Goal: Communication & Community: Connect with others

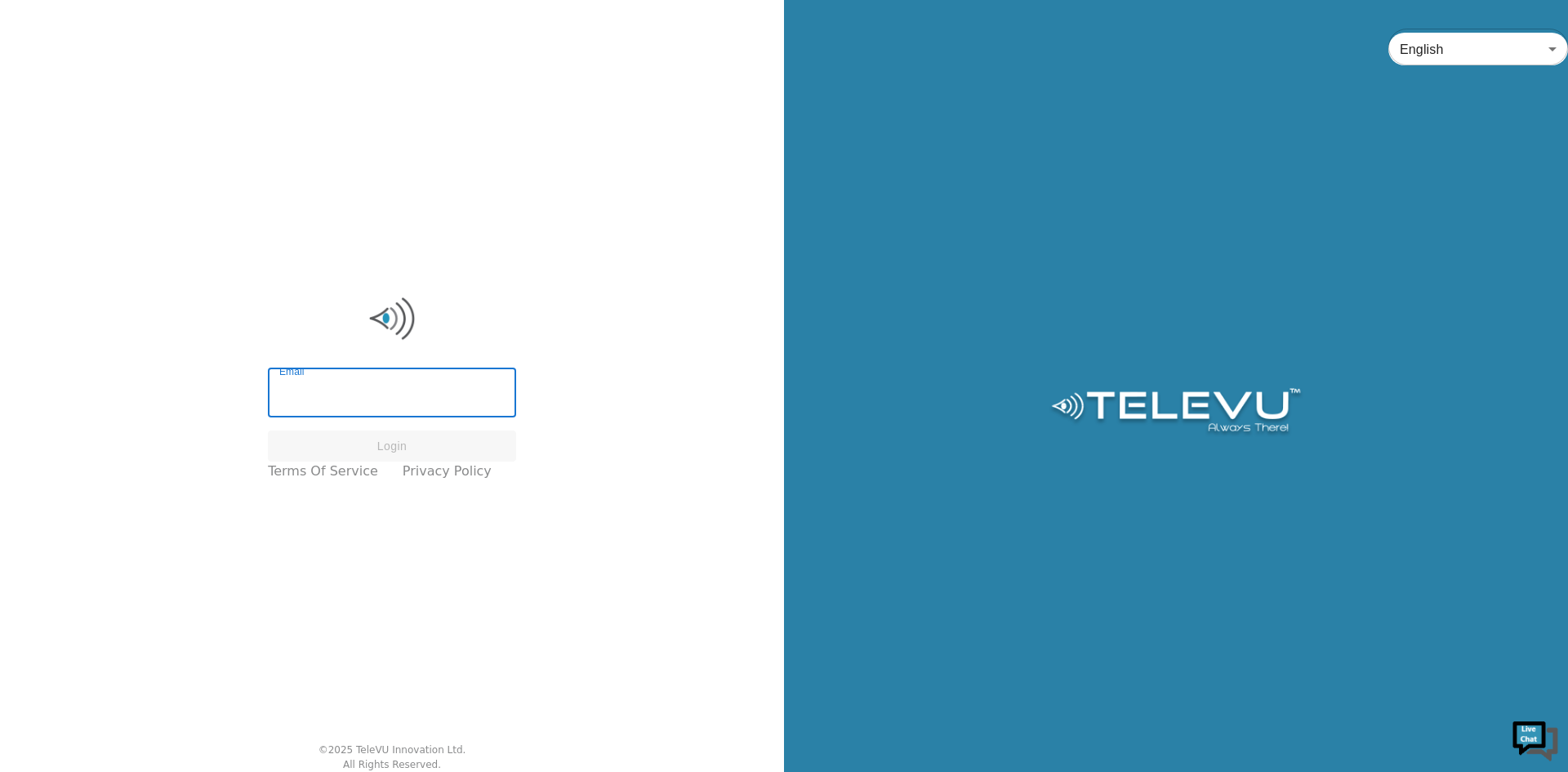
click at [346, 399] on input "Email" at bounding box center [392, 394] width 248 height 46
type input "[EMAIL_ADDRESS][PERSON_NAME][DOMAIN_NAME]"
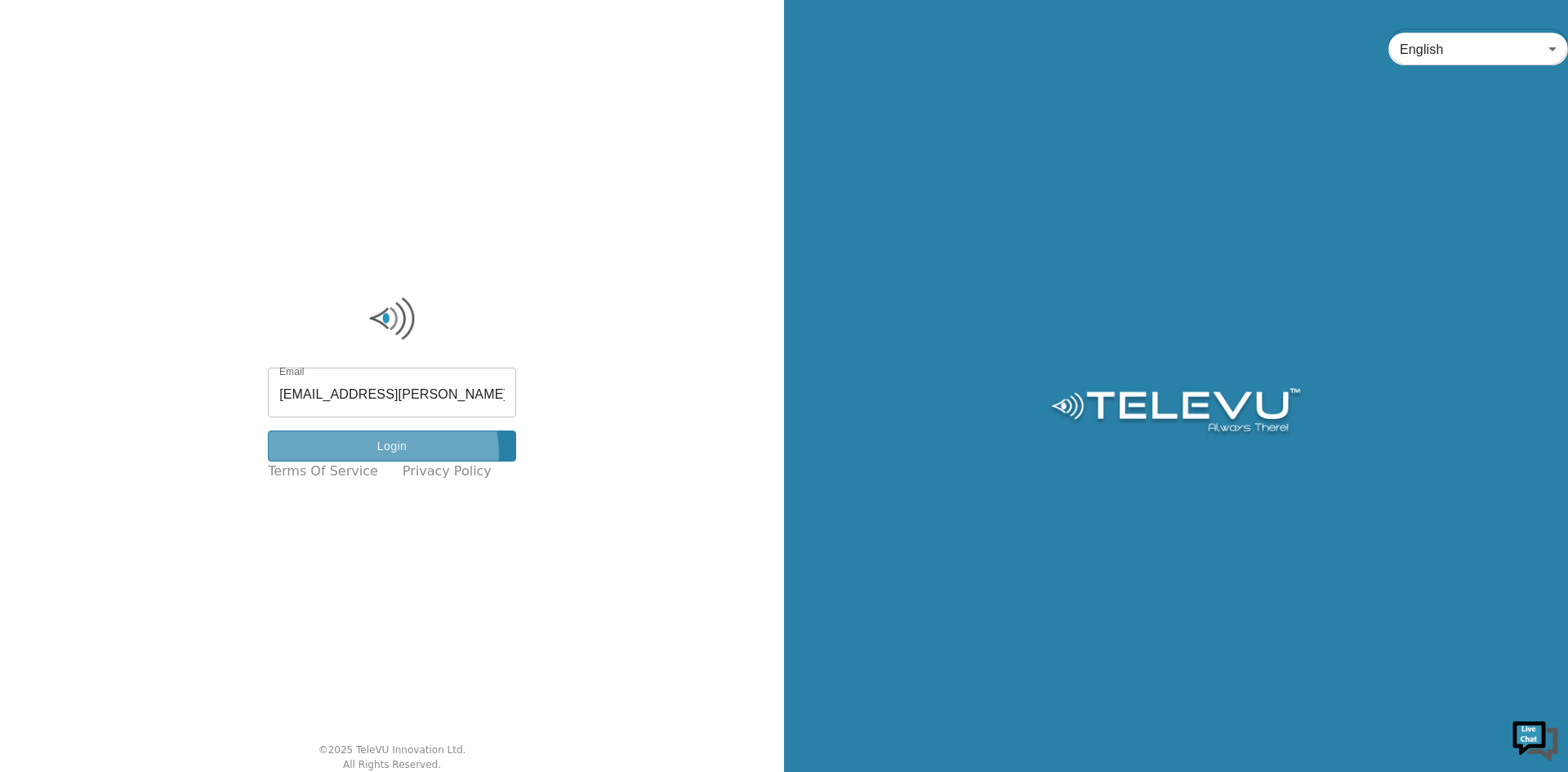
click at [396, 453] on button "Login" at bounding box center [392, 446] width 248 height 32
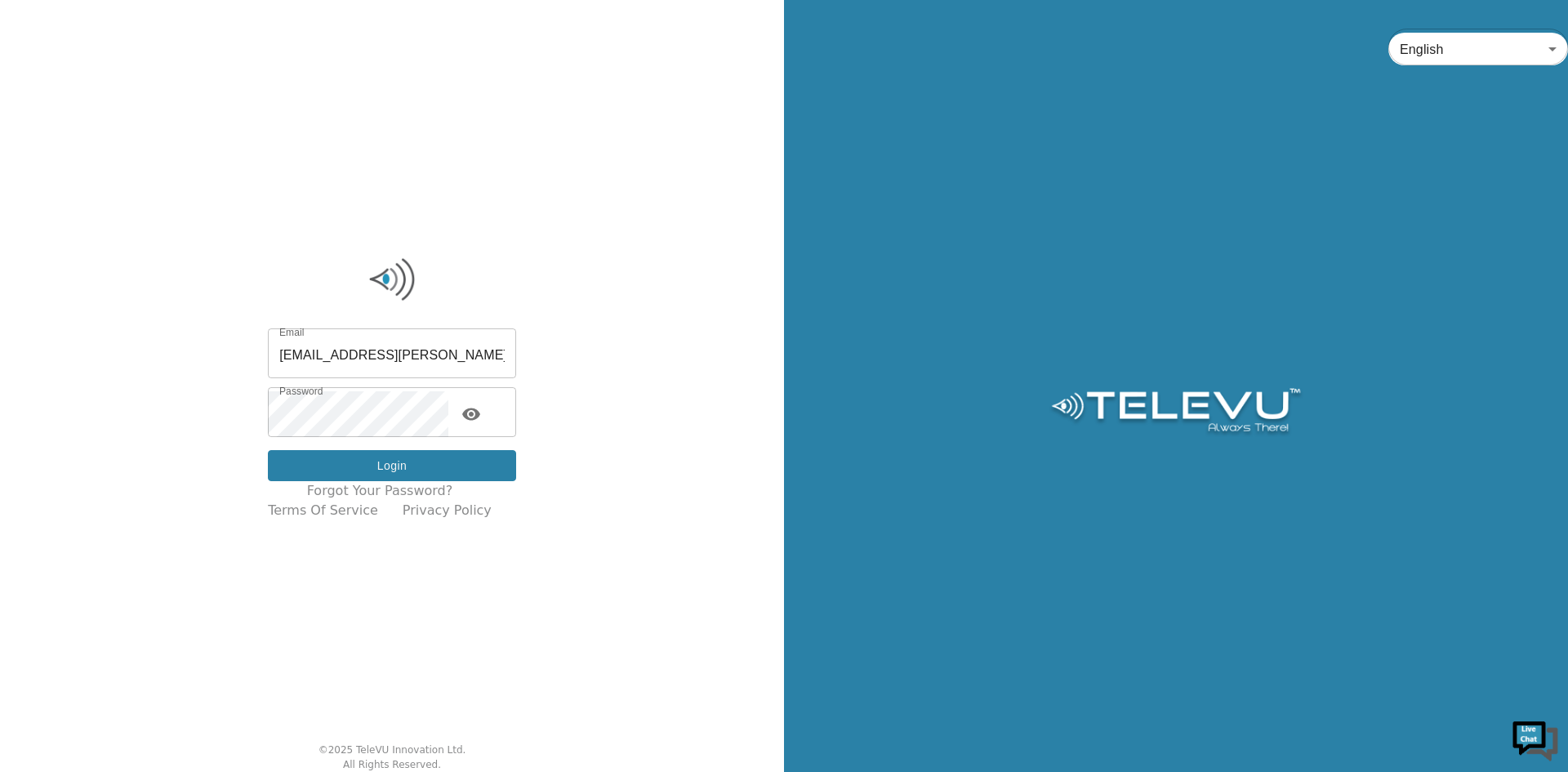
click at [379, 458] on button "Login" at bounding box center [392, 466] width 248 height 32
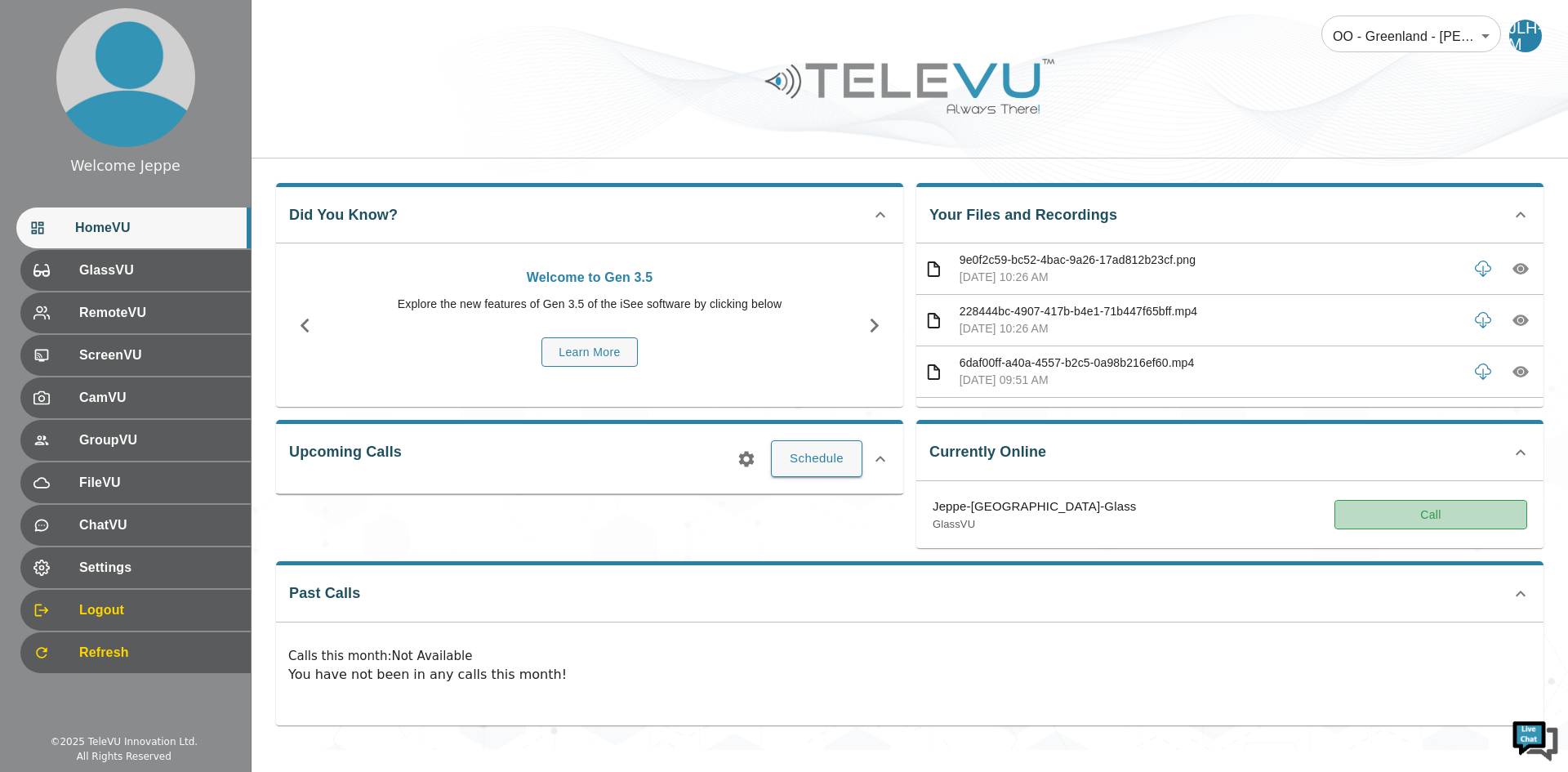
click at [1411, 511] on button "Call" at bounding box center [1431, 515] width 193 height 30
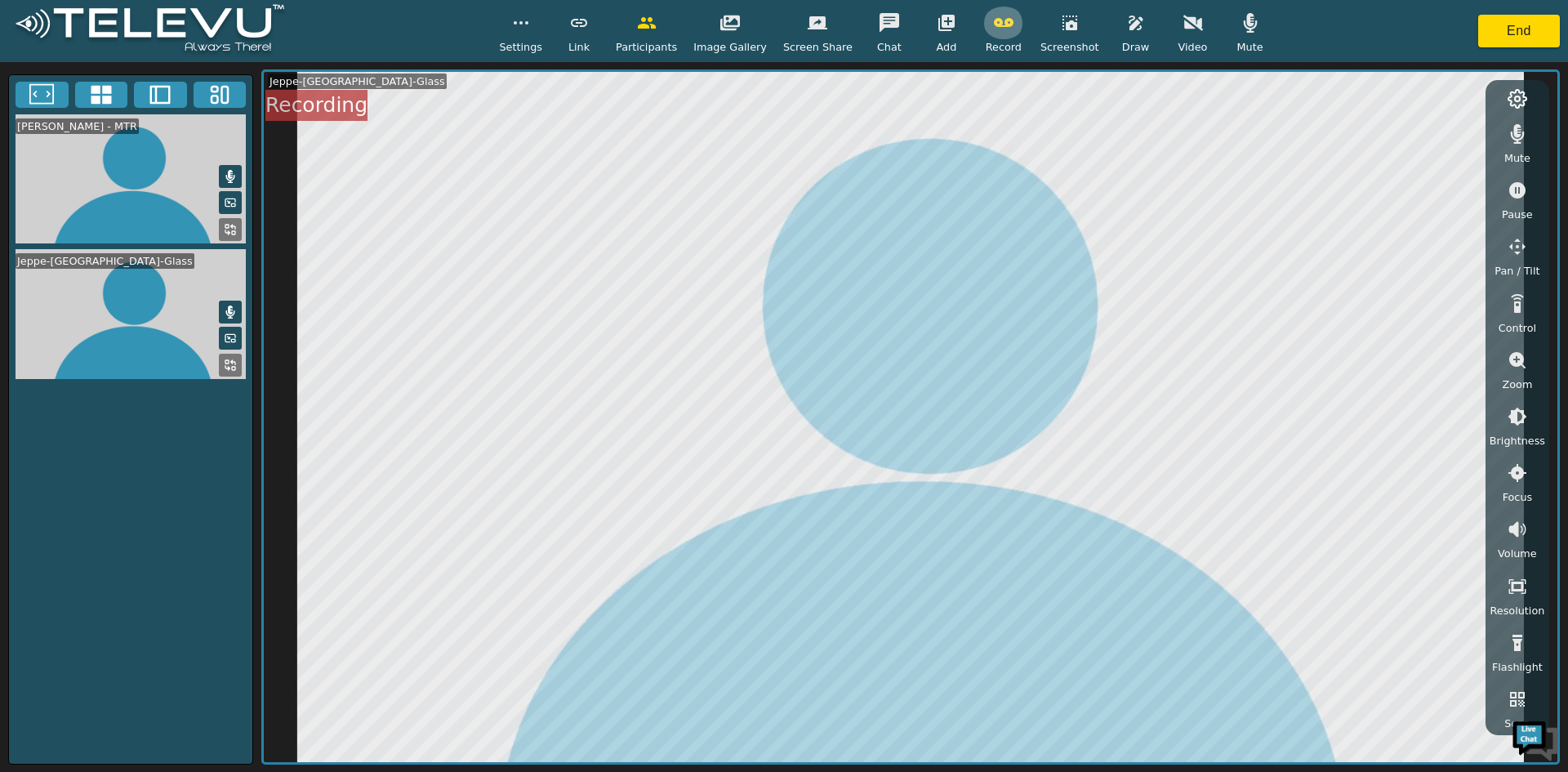
click at [997, 23] on icon "button" at bounding box center [1004, 22] width 20 height 9
click at [1506, 34] on button "End" at bounding box center [1520, 31] width 82 height 32
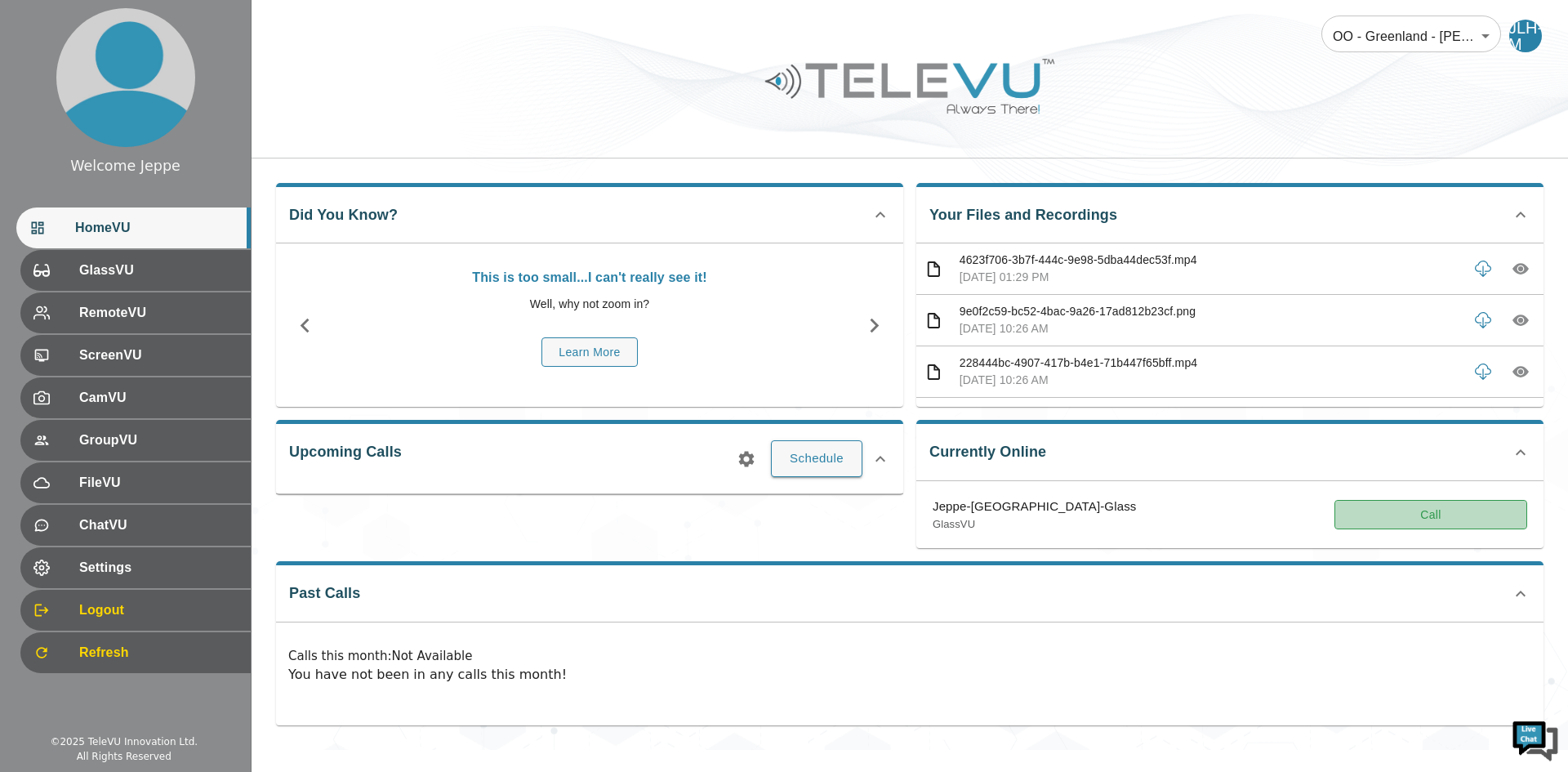
click at [1437, 511] on button "Call" at bounding box center [1431, 515] width 193 height 30
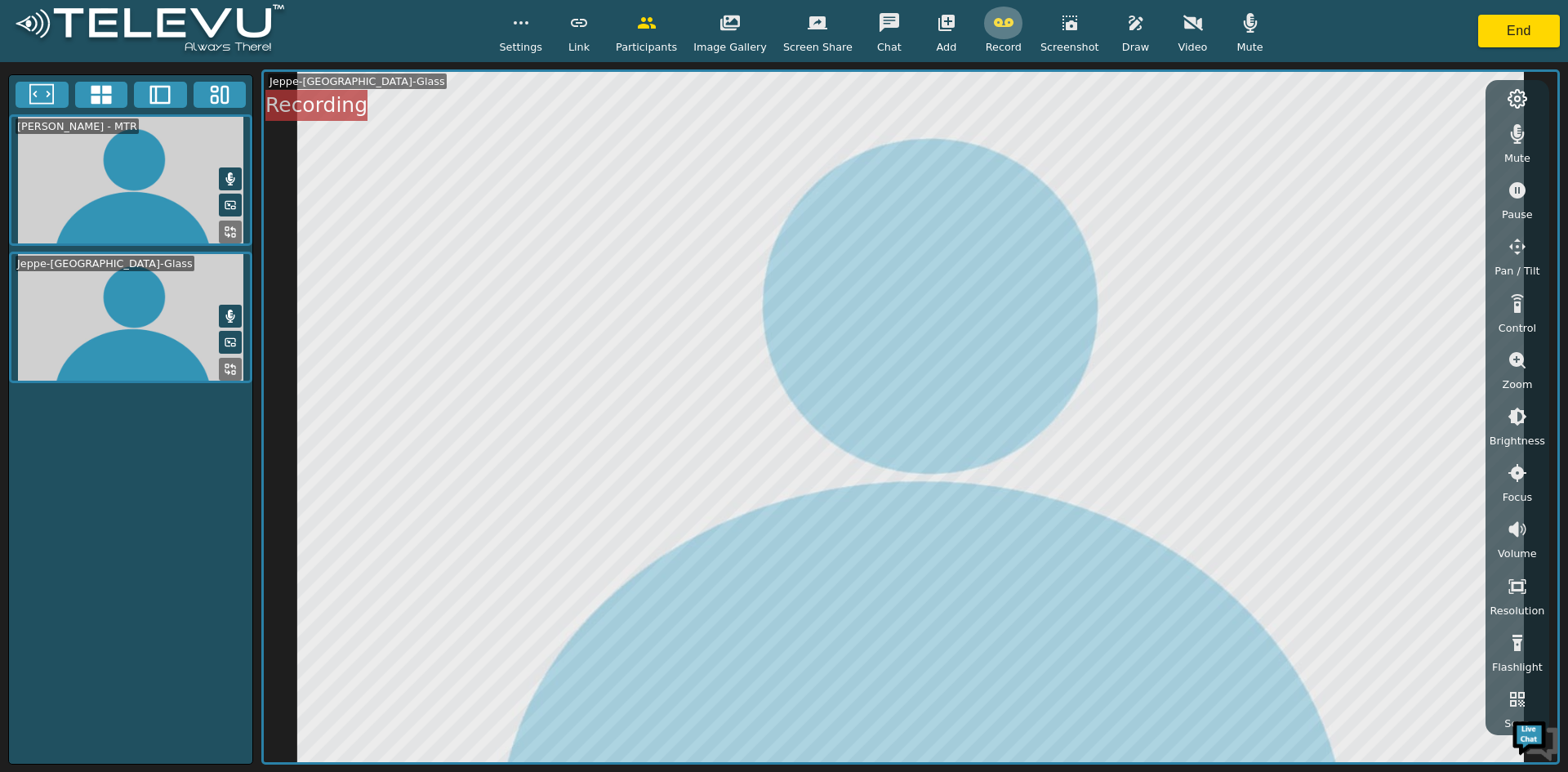
click at [994, 27] on icon "button" at bounding box center [1004, 22] width 20 height 9
click at [1116, 32] on div "Draw" at bounding box center [1136, 31] width 41 height 48
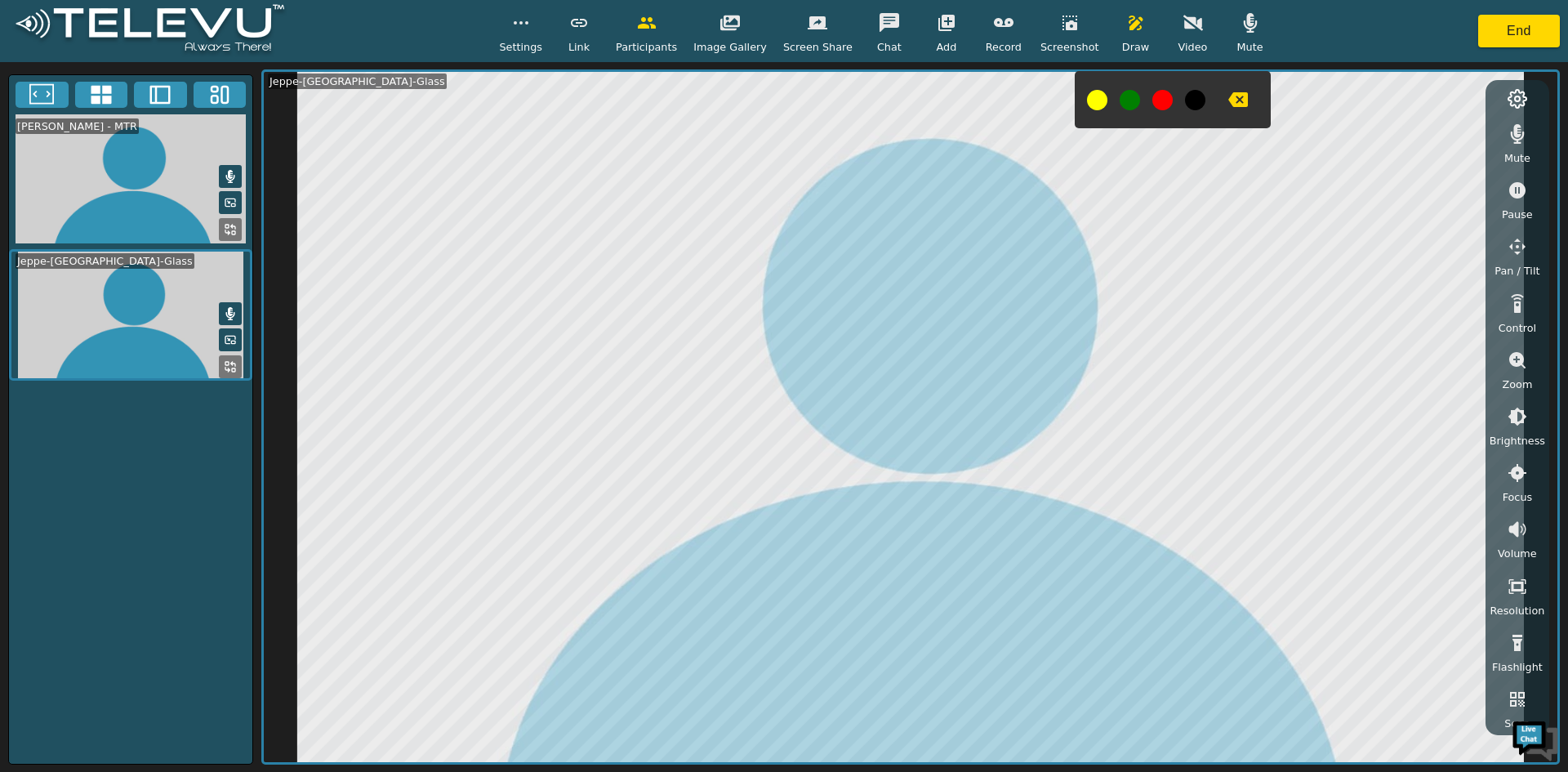
click at [1088, 100] on button at bounding box center [1098, 100] width 21 height 21
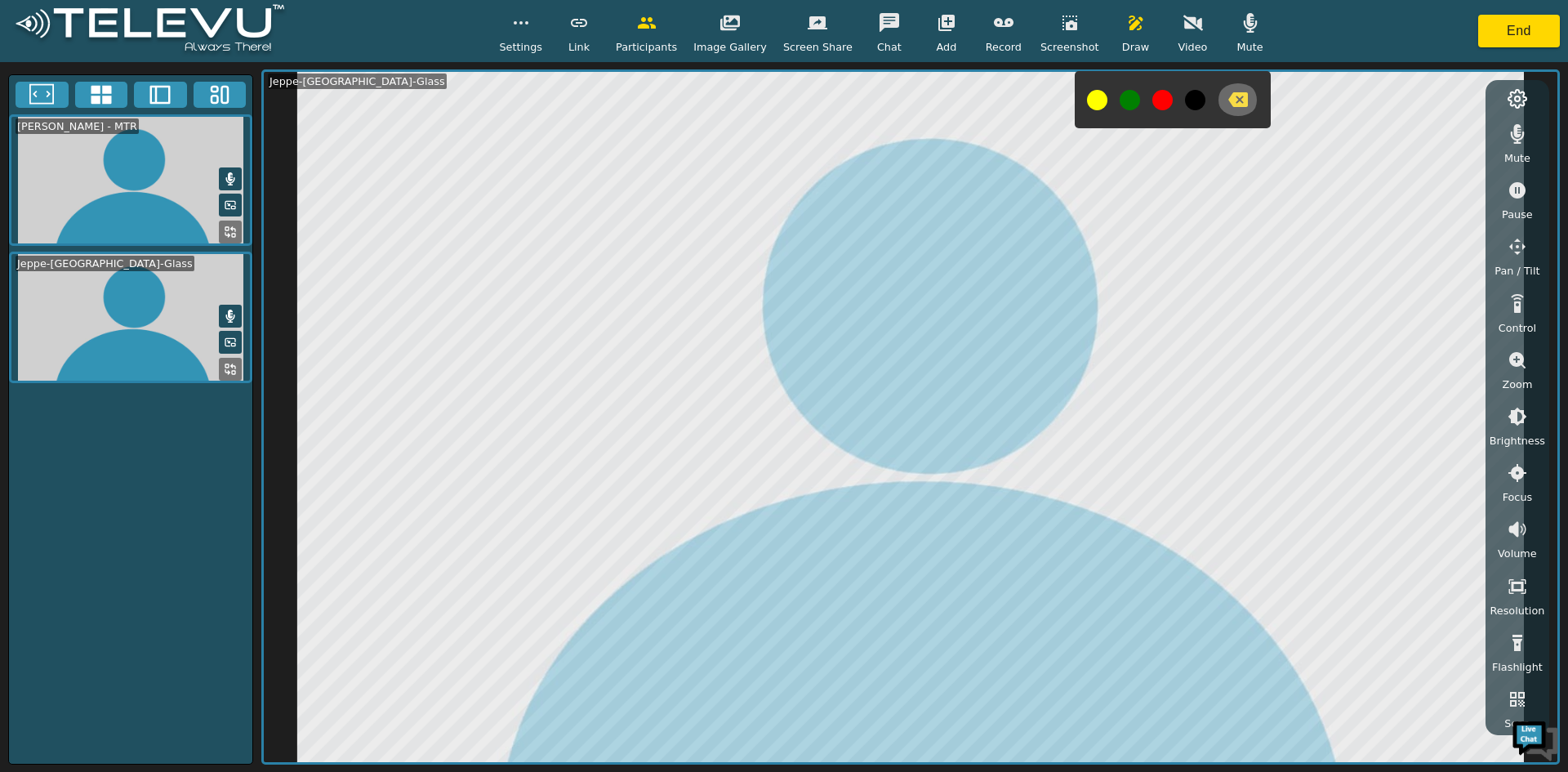
click at [1228, 104] on icon "button" at bounding box center [1238, 100] width 20 height 15
click at [1513, 193] on icon "button" at bounding box center [1518, 191] width 17 height 17
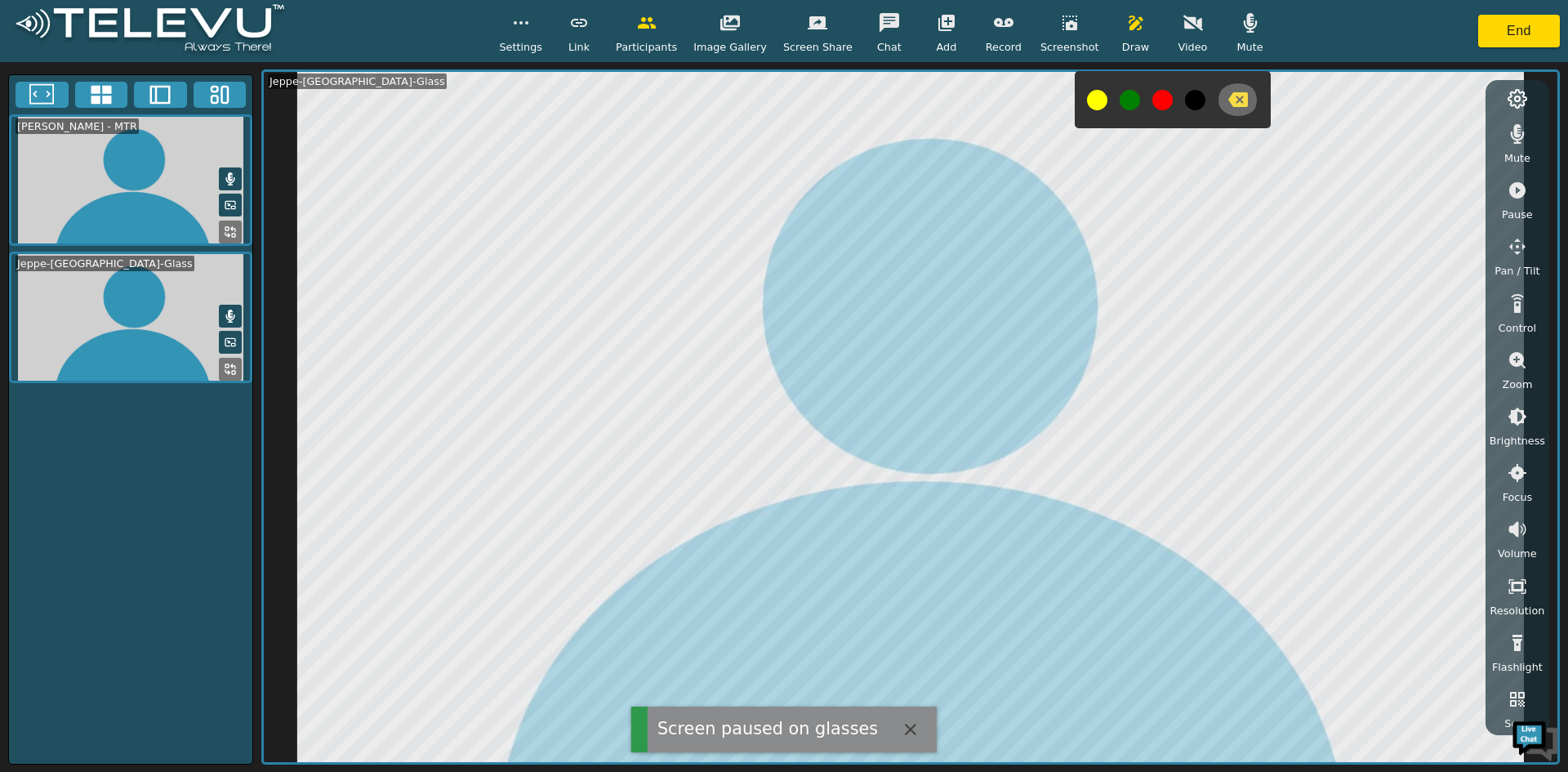
click at [1228, 101] on icon "button" at bounding box center [1238, 100] width 20 height 20
click at [1520, 189] on icon "button" at bounding box center [1518, 191] width 17 height 17
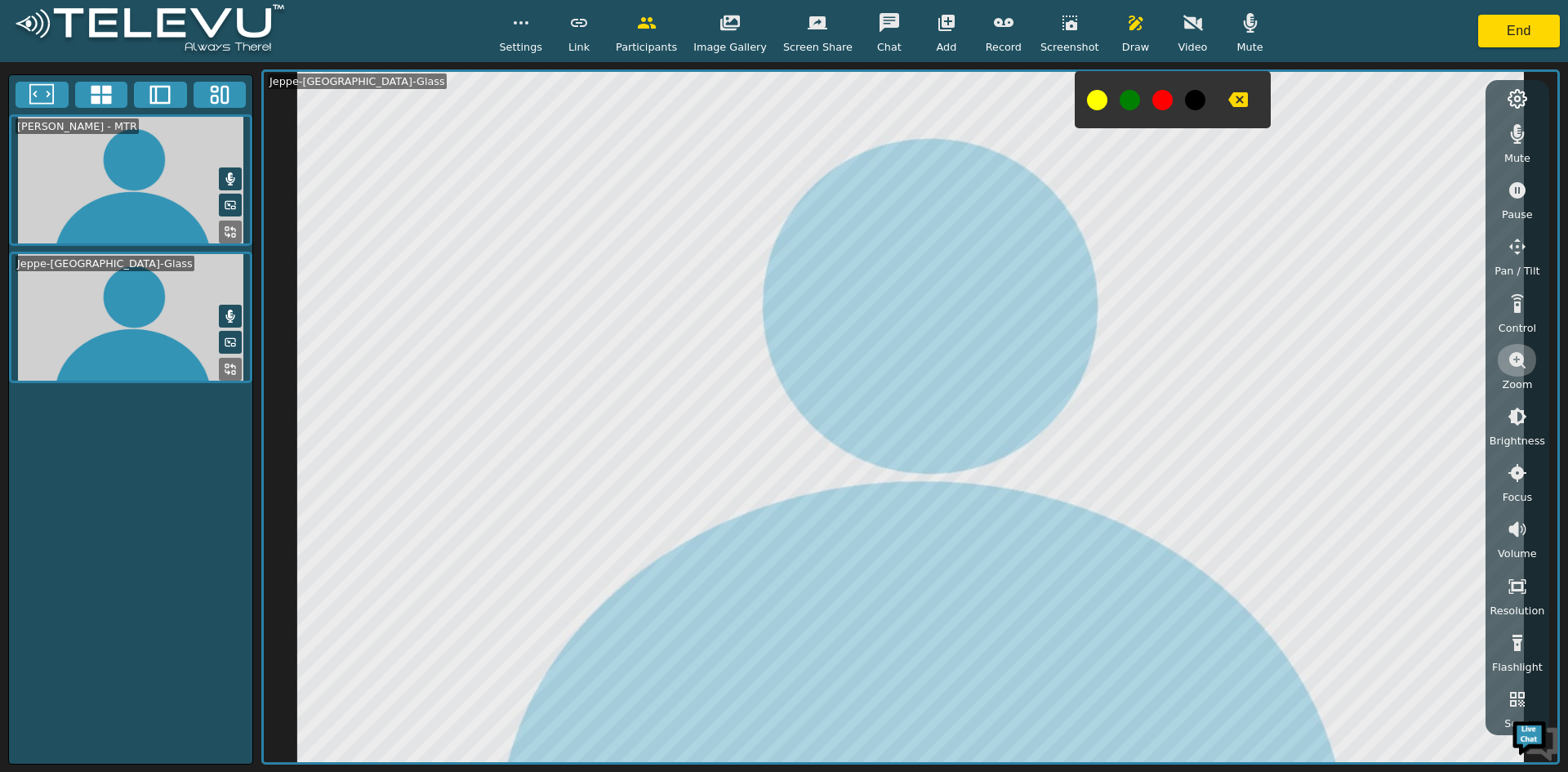
click at [1517, 364] on icon "button" at bounding box center [1518, 361] width 17 height 17
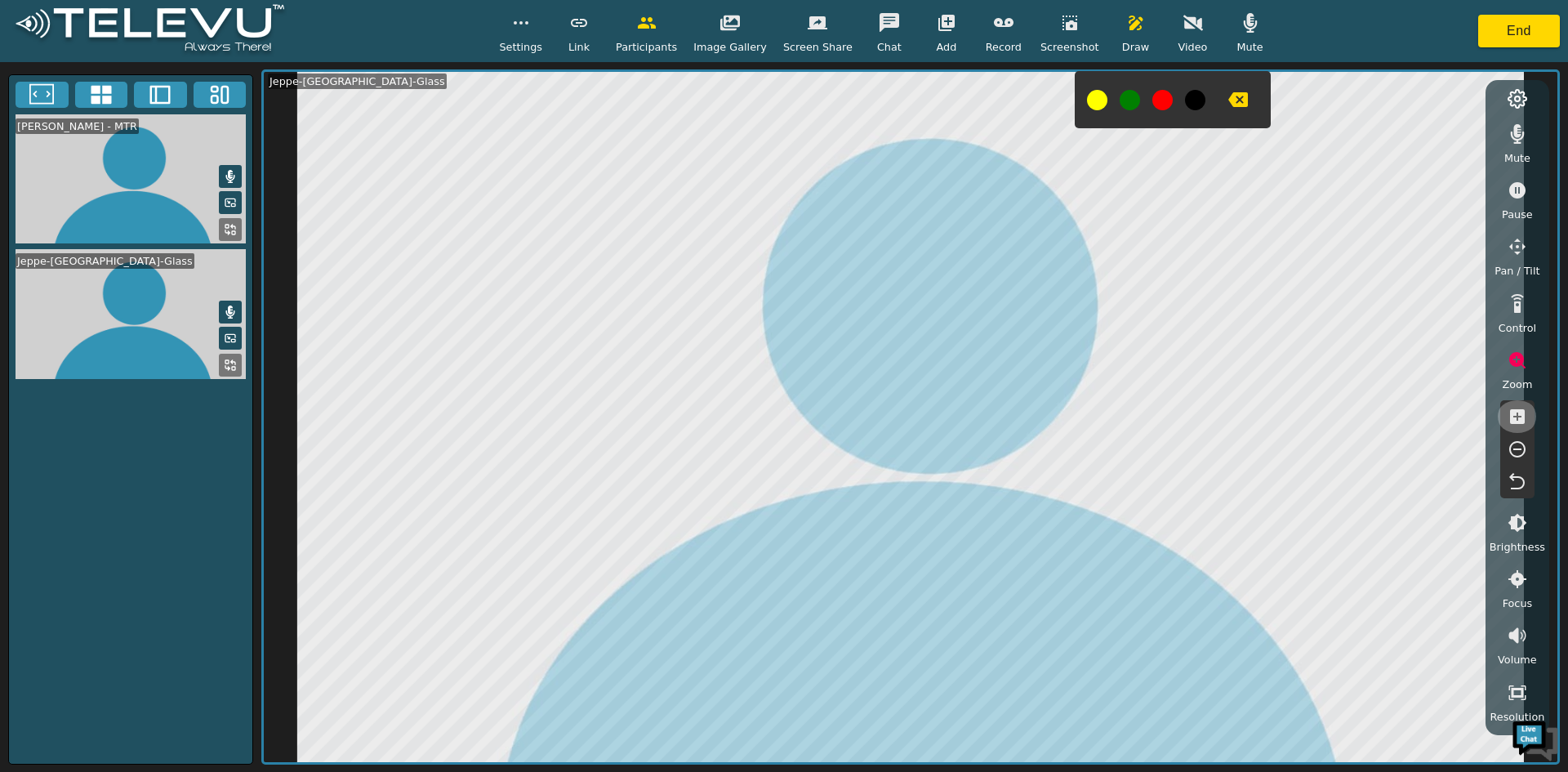
click at [1520, 421] on icon "button" at bounding box center [1518, 416] width 15 height 15
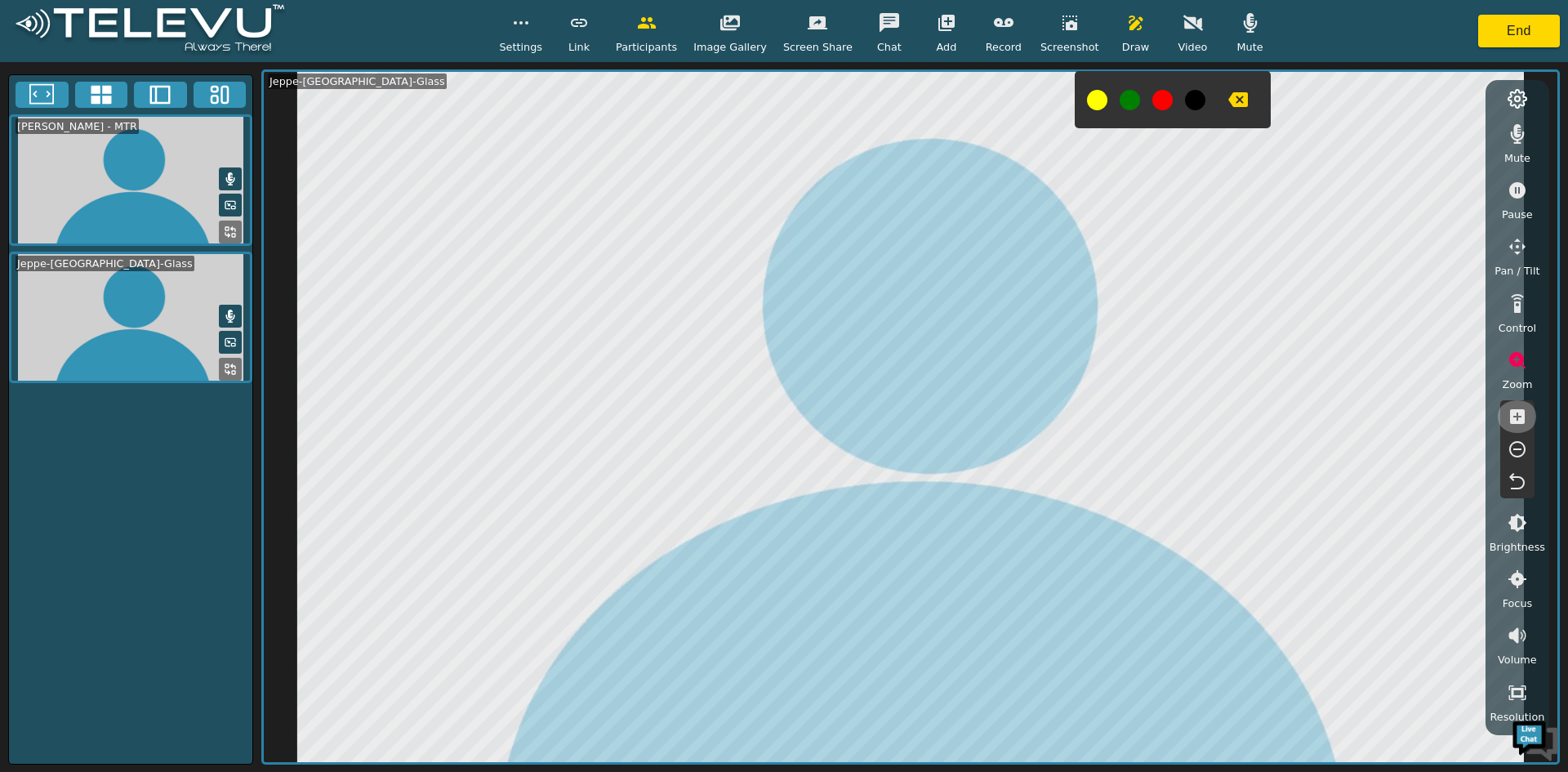
click at [1520, 421] on icon "button" at bounding box center [1518, 416] width 15 height 15
click at [1513, 449] on icon "button" at bounding box center [1518, 450] width 20 height 20
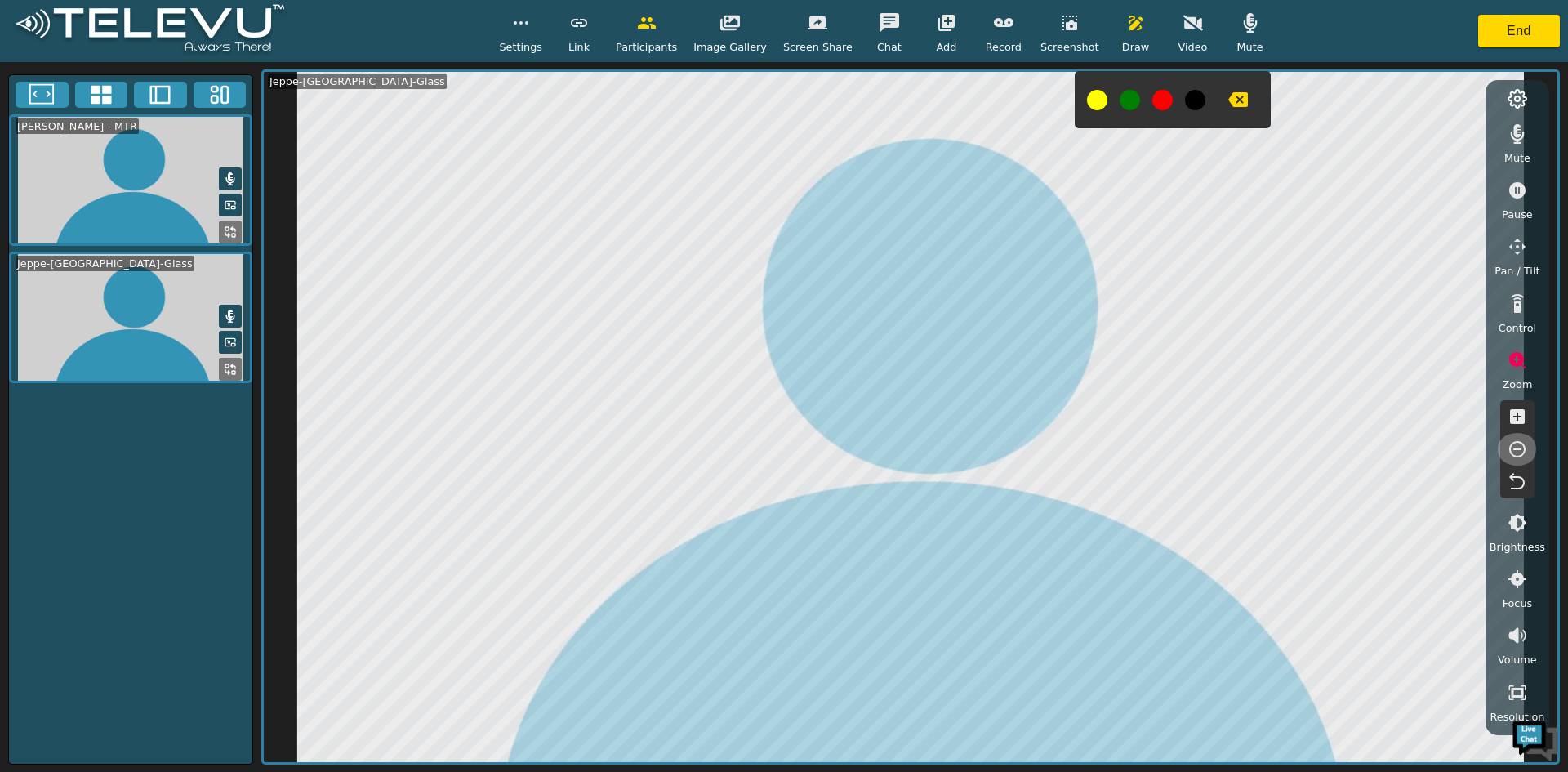
click at [1513, 449] on icon "button" at bounding box center [1518, 450] width 20 height 20
click at [1517, 521] on icon "button" at bounding box center [1518, 523] width 19 height 19
click at [1517, 582] on icon "button" at bounding box center [1518, 580] width 20 height 20
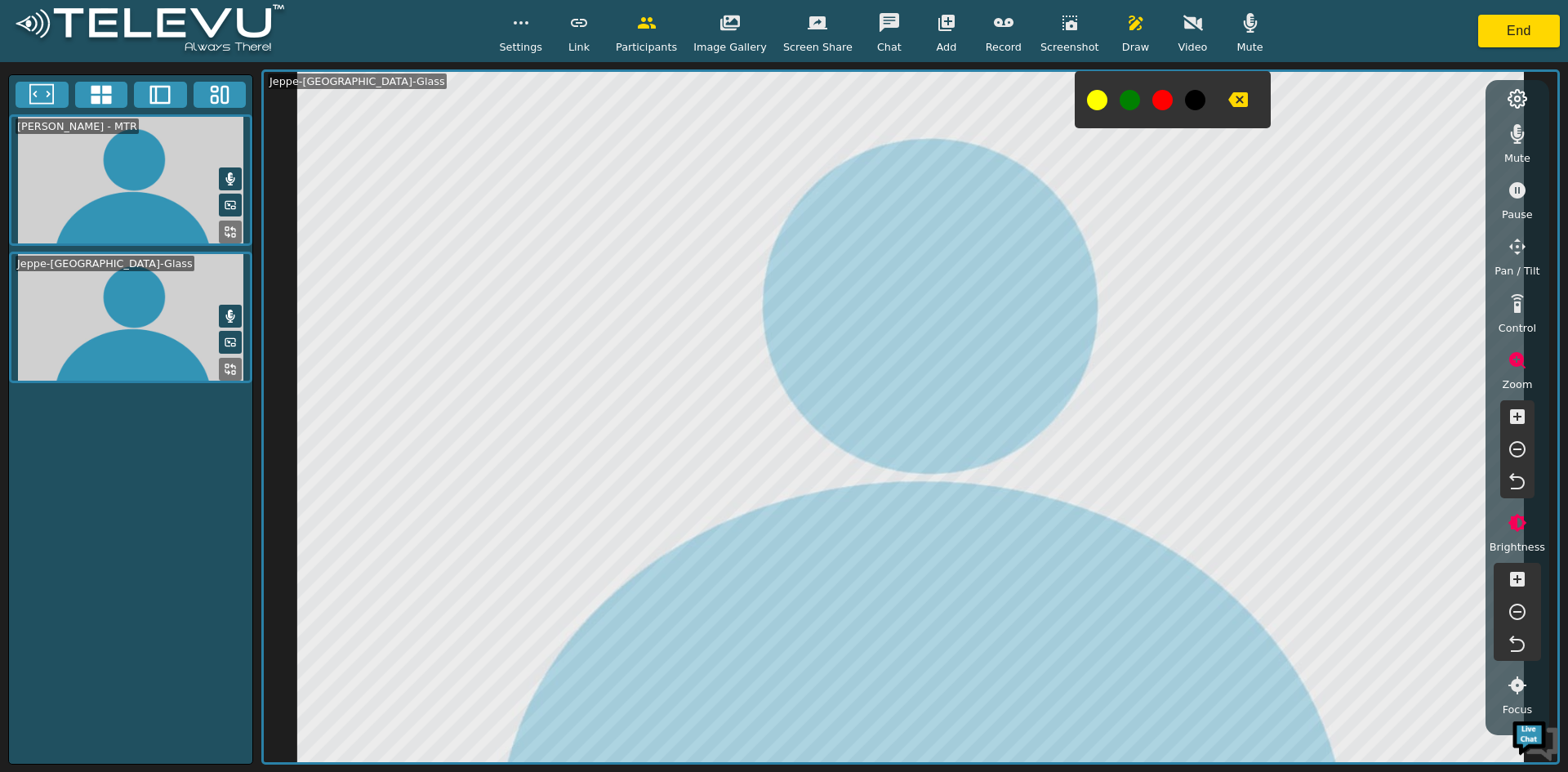
click at [1517, 582] on icon "button" at bounding box center [1518, 580] width 20 height 20
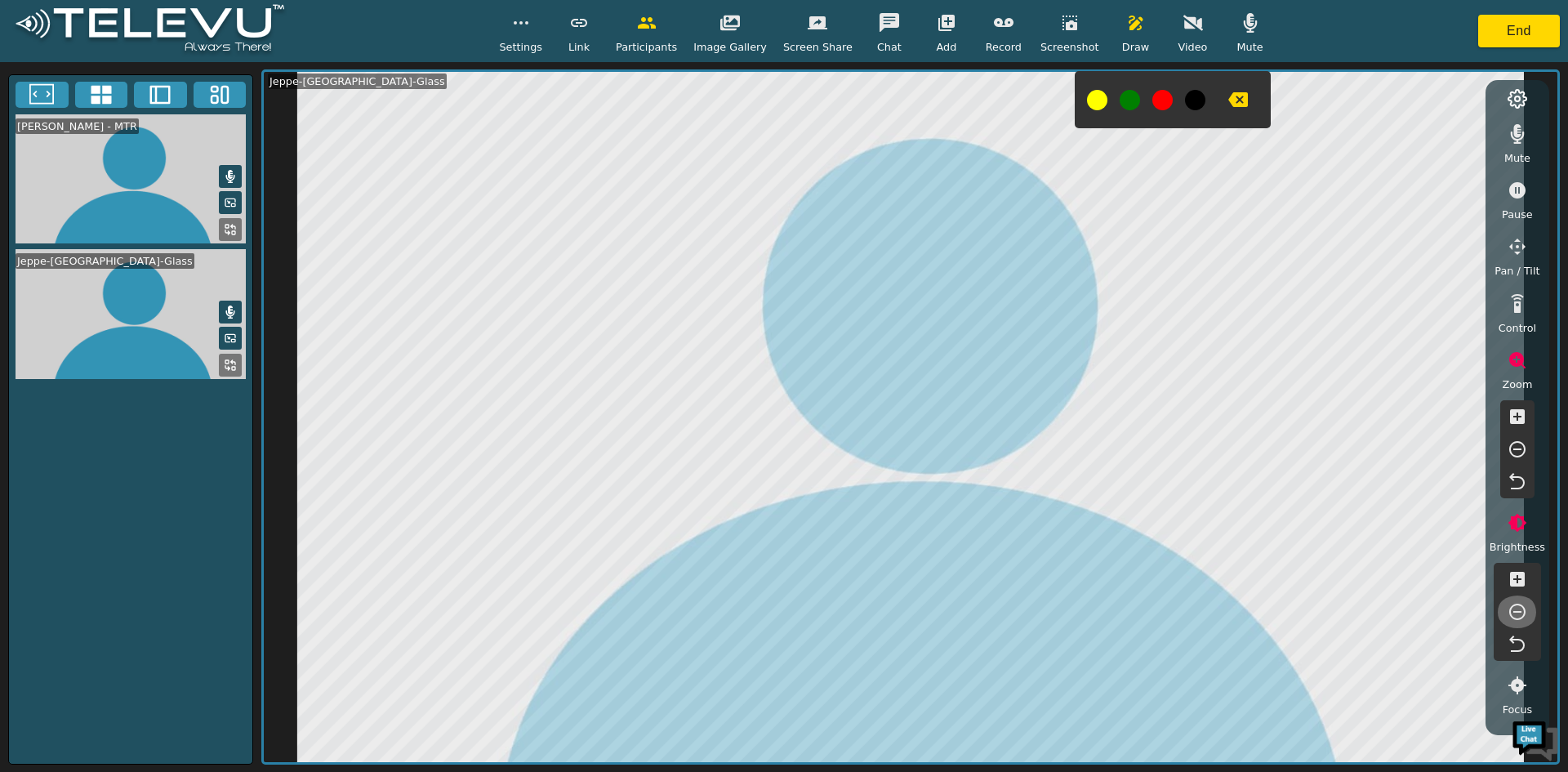
click at [1521, 615] on icon "button" at bounding box center [1518, 612] width 20 height 20
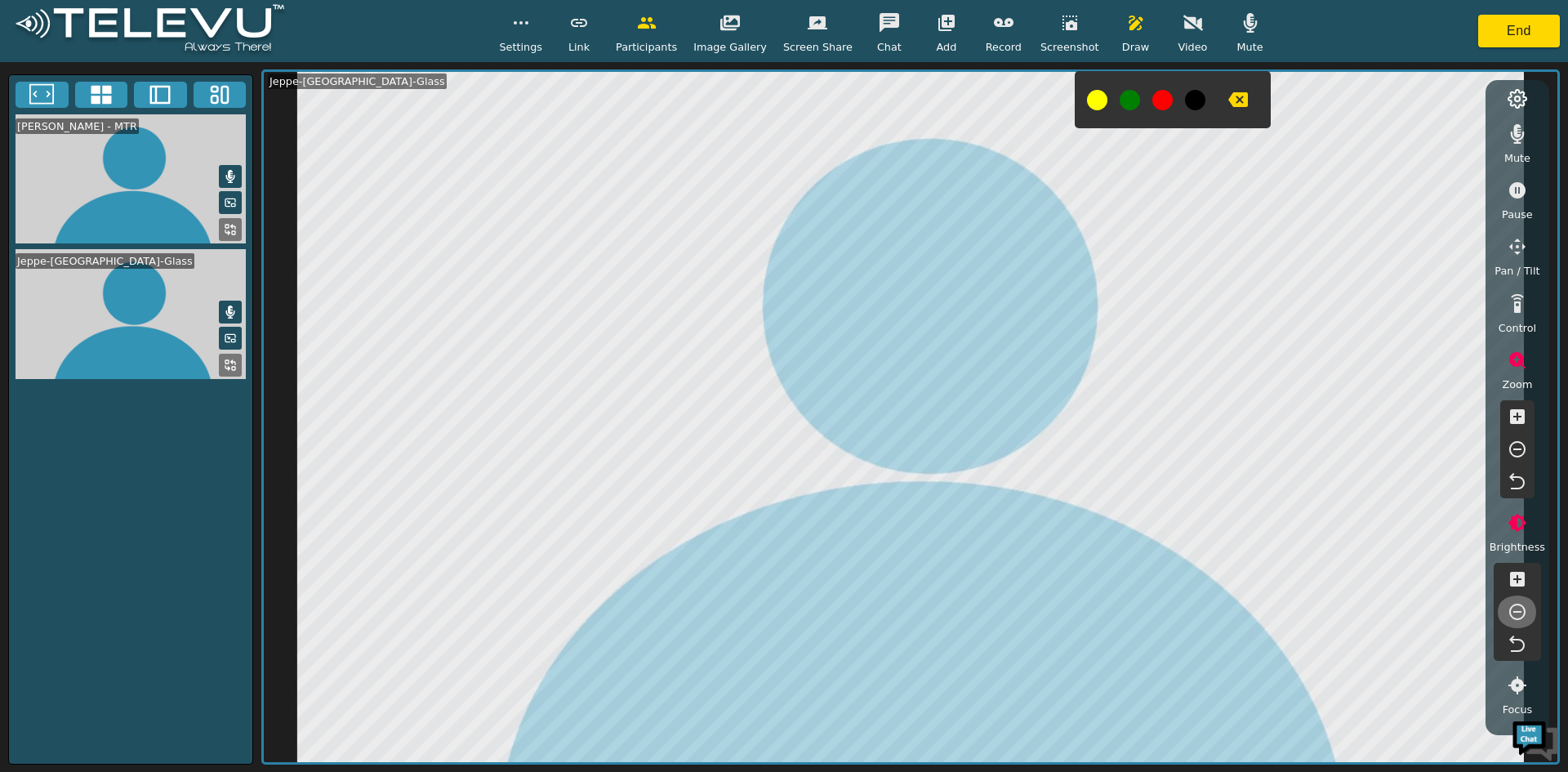
click at [1521, 615] on icon "button" at bounding box center [1518, 612] width 20 height 20
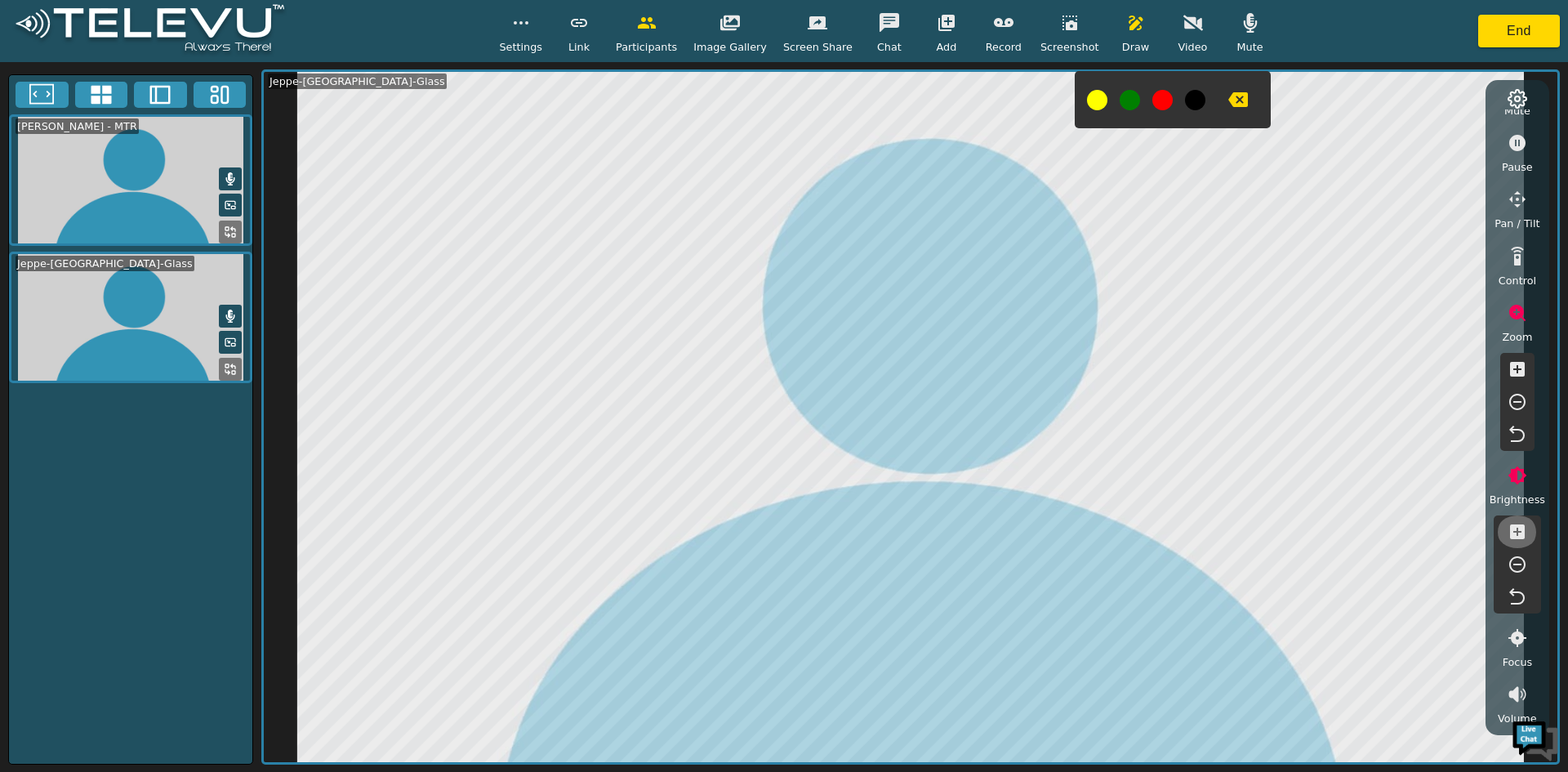
click at [1527, 534] on button "button" at bounding box center [1517, 531] width 41 height 32
click at [1520, 575] on icon "button" at bounding box center [1518, 580] width 18 height 18
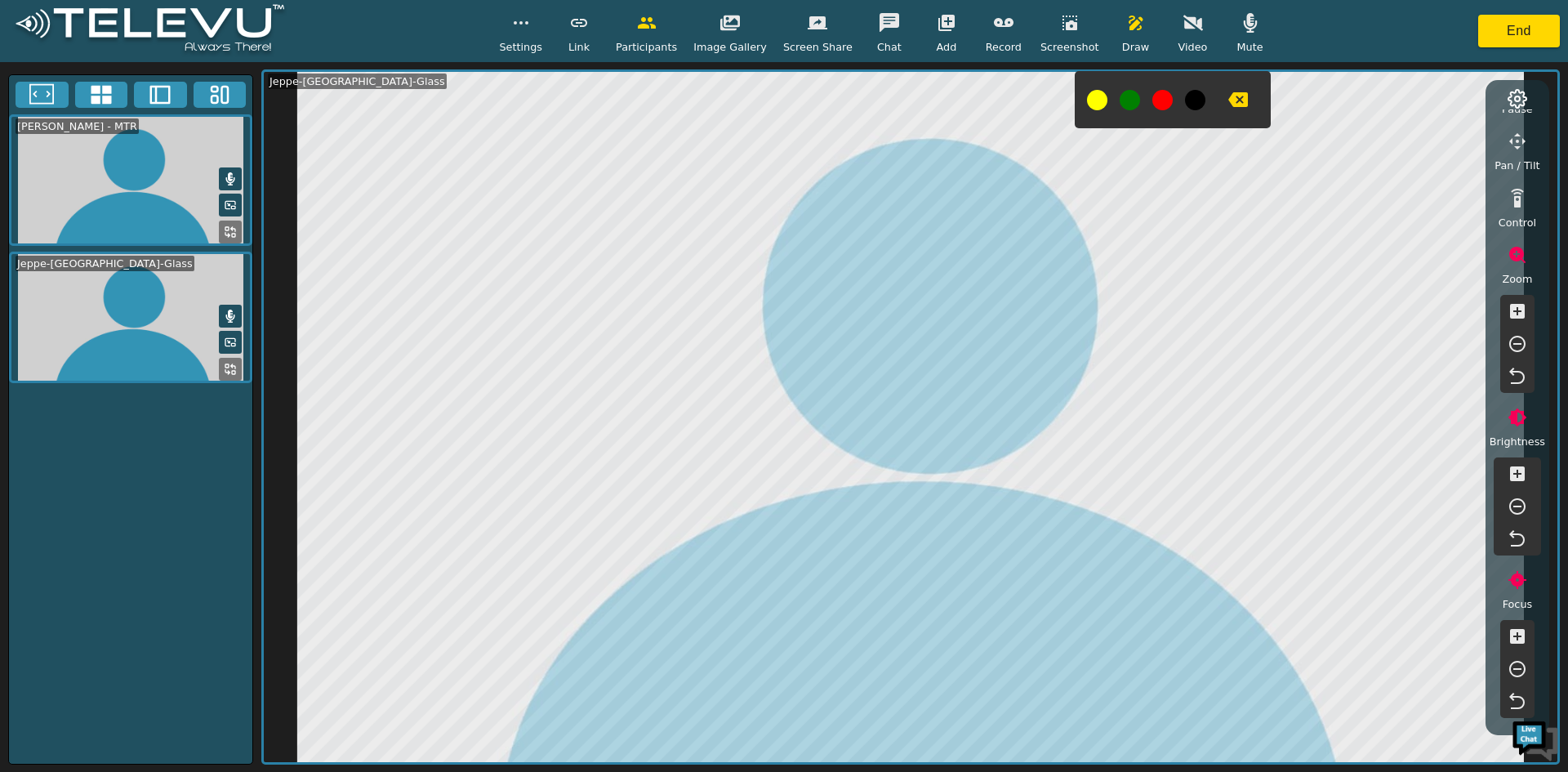
click at [1512, 635] on icon "button" at bounding box center [1518, 636] width 15 height 15
click at [1521, 669] on icon "button" at bounding box center [1518, 670] width 17 height 17
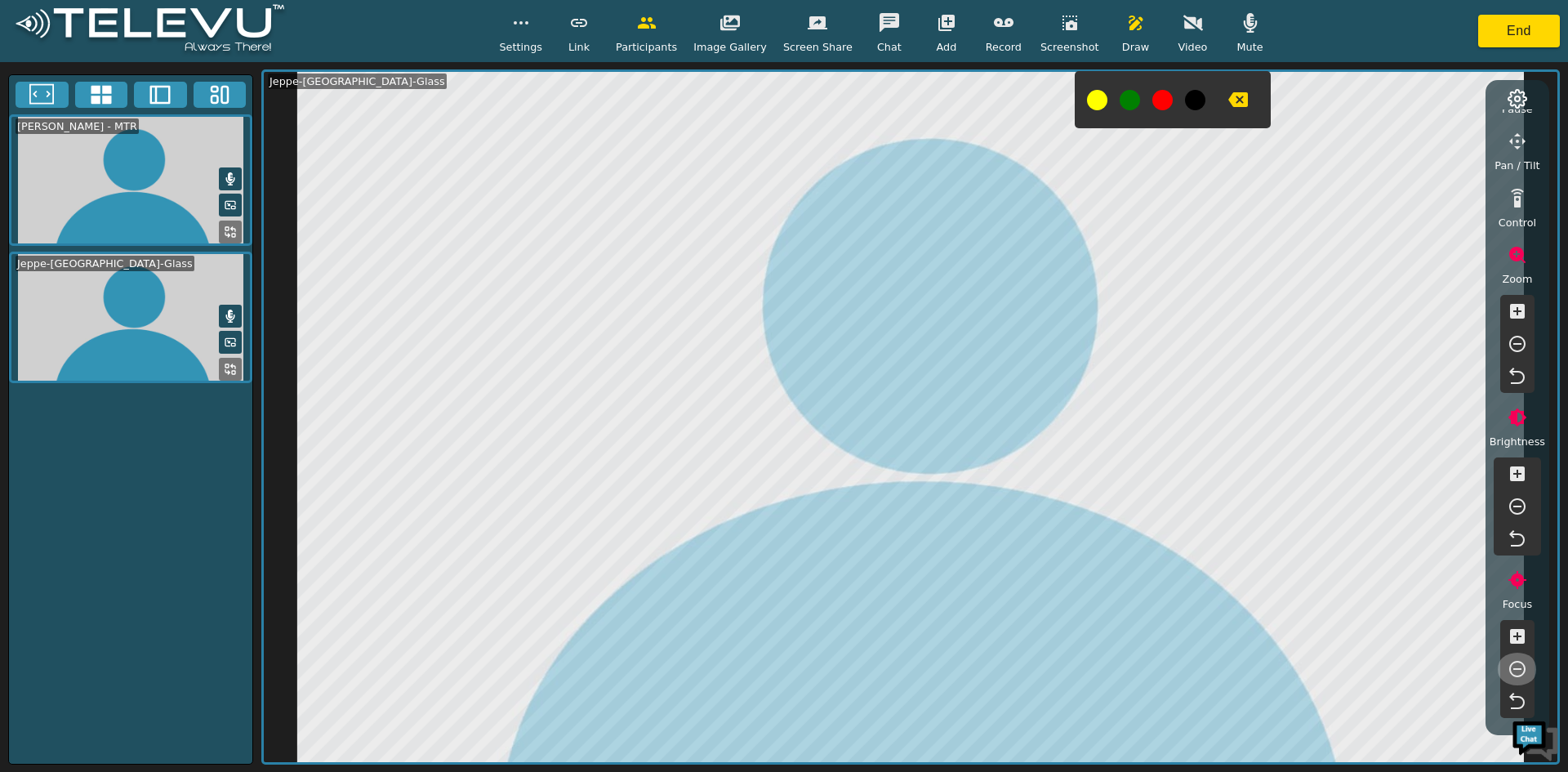
click at [1521, 669] on icon "button" at bounding box center [1518, 670] width 17 height 17
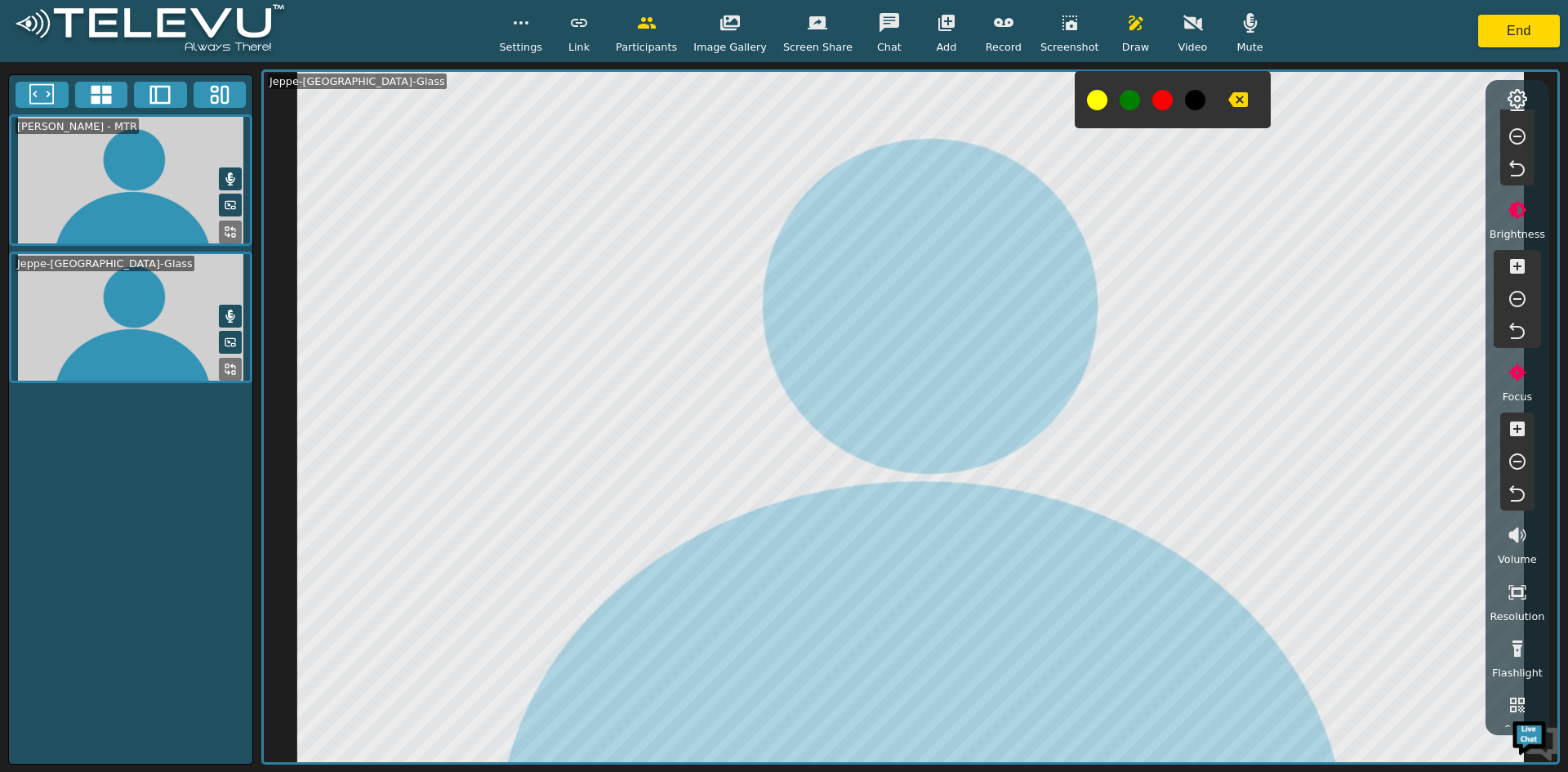
scroll to position [319, 0]
click at [1516, 640] on icon "button" at bounding box center [1518, 643] width 10 height 17
click at [1516, 640] on icon "button" at bounding box center [1518, 643] width 20 height 20
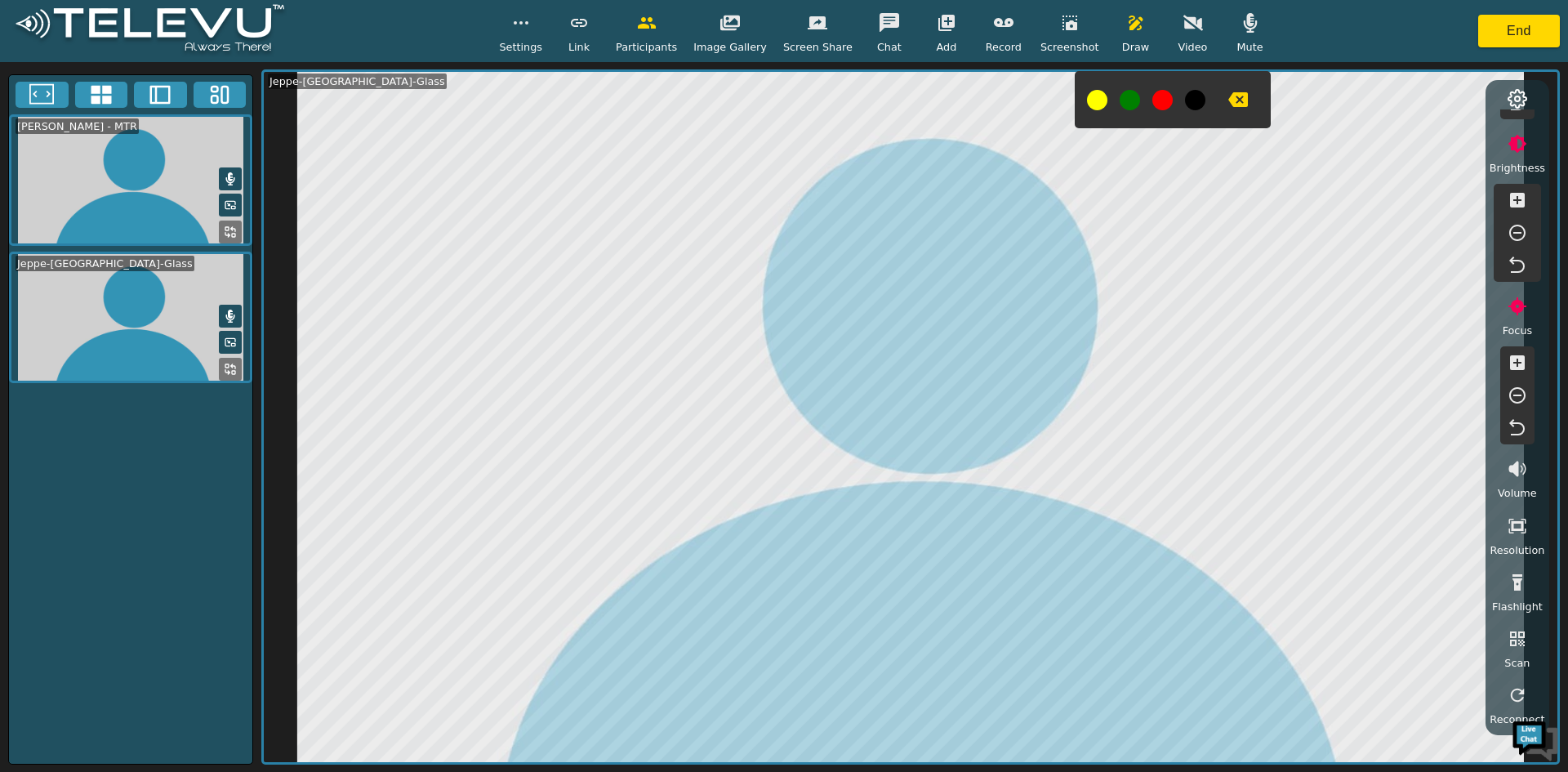
scroll to position [0, 0]
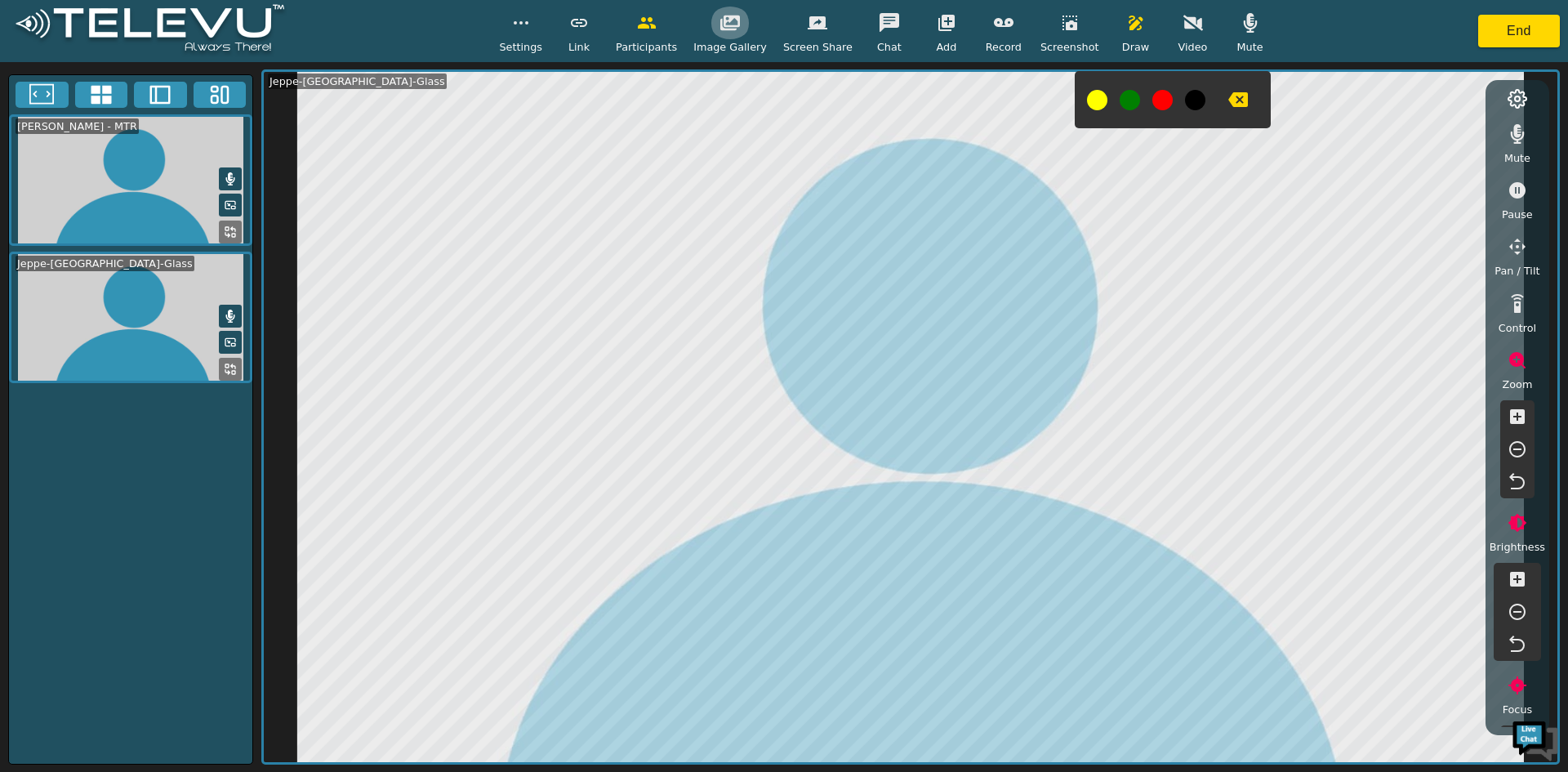
click at [739, 28] on icon "button" at bounding box center [730, 23] width 20 height 16
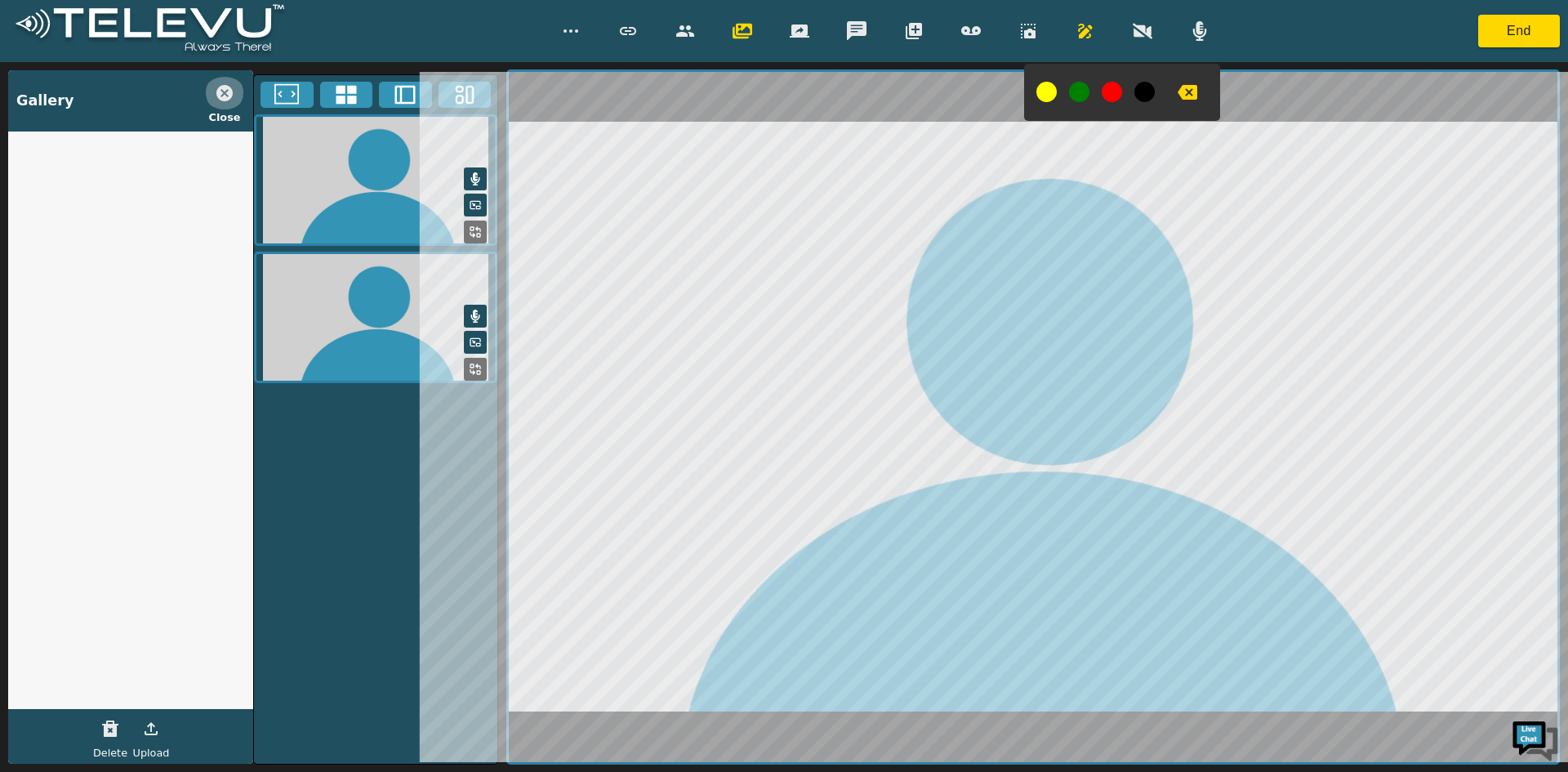
click at [226, 94] on icon "button" at bounding box center [225, 93] width 20 height 20
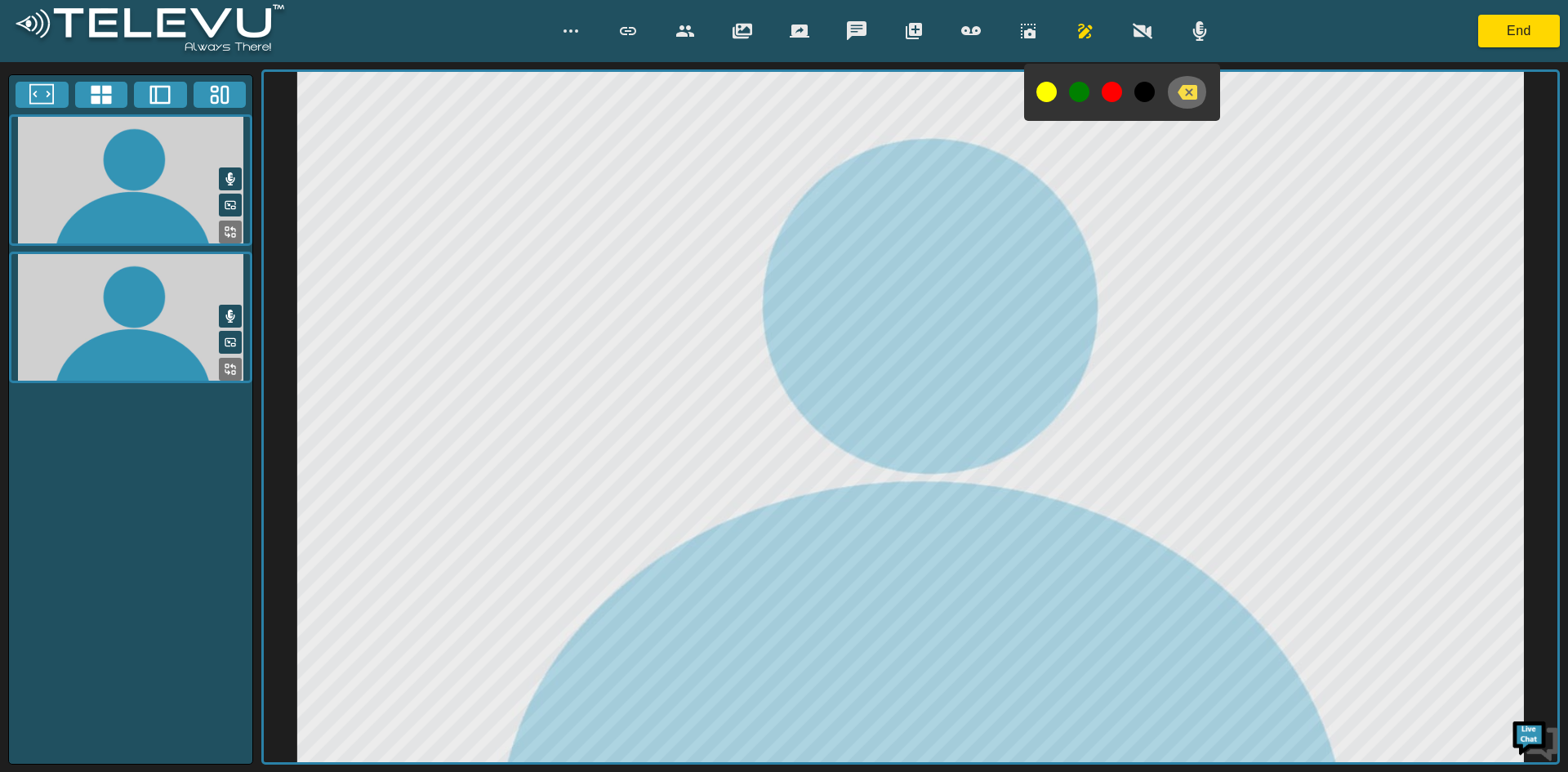
click at [1192, 91] on icon "button" at bounding box center [1188, 92] width 20 height 15
click at [1078, 27] on icon "button" at bounding box center [1086, 32] width 20 height 20
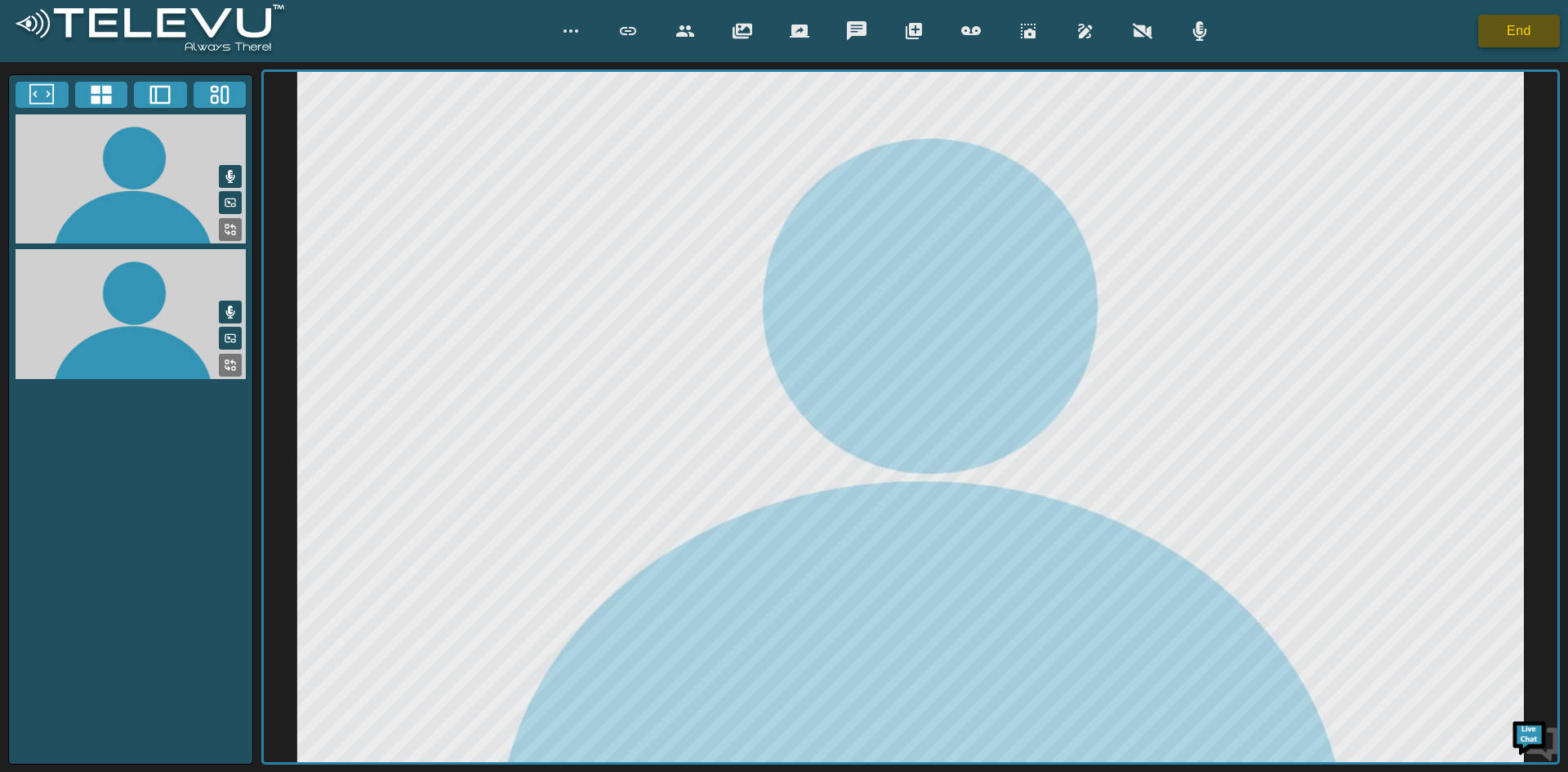
click at [1526, 37] on button "End" at bounding box center [1520, 31] width 82 height 32
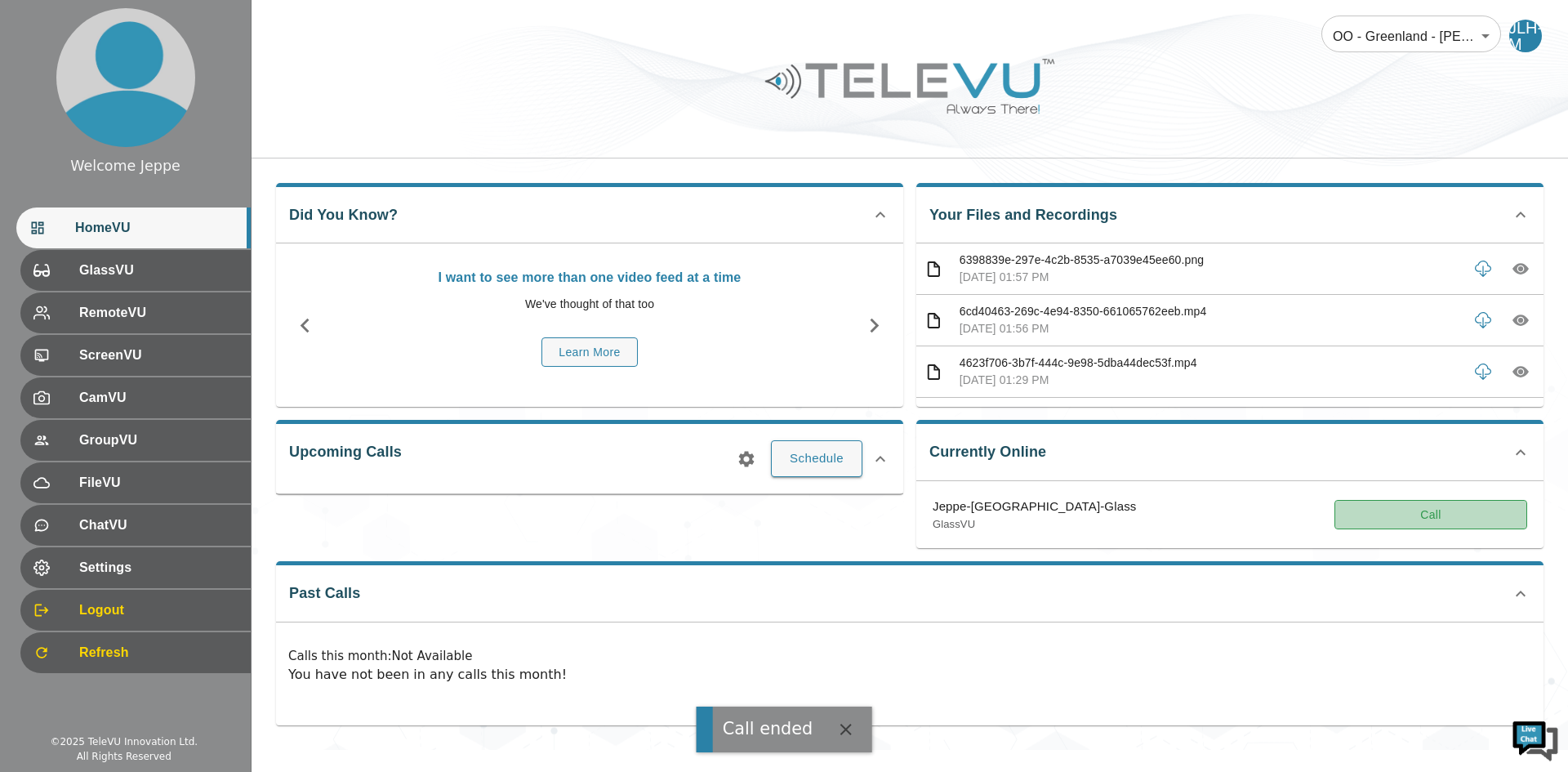
click at [1415, 520] on button "Call" at bounding box center [1431, 515] width 193 height 30
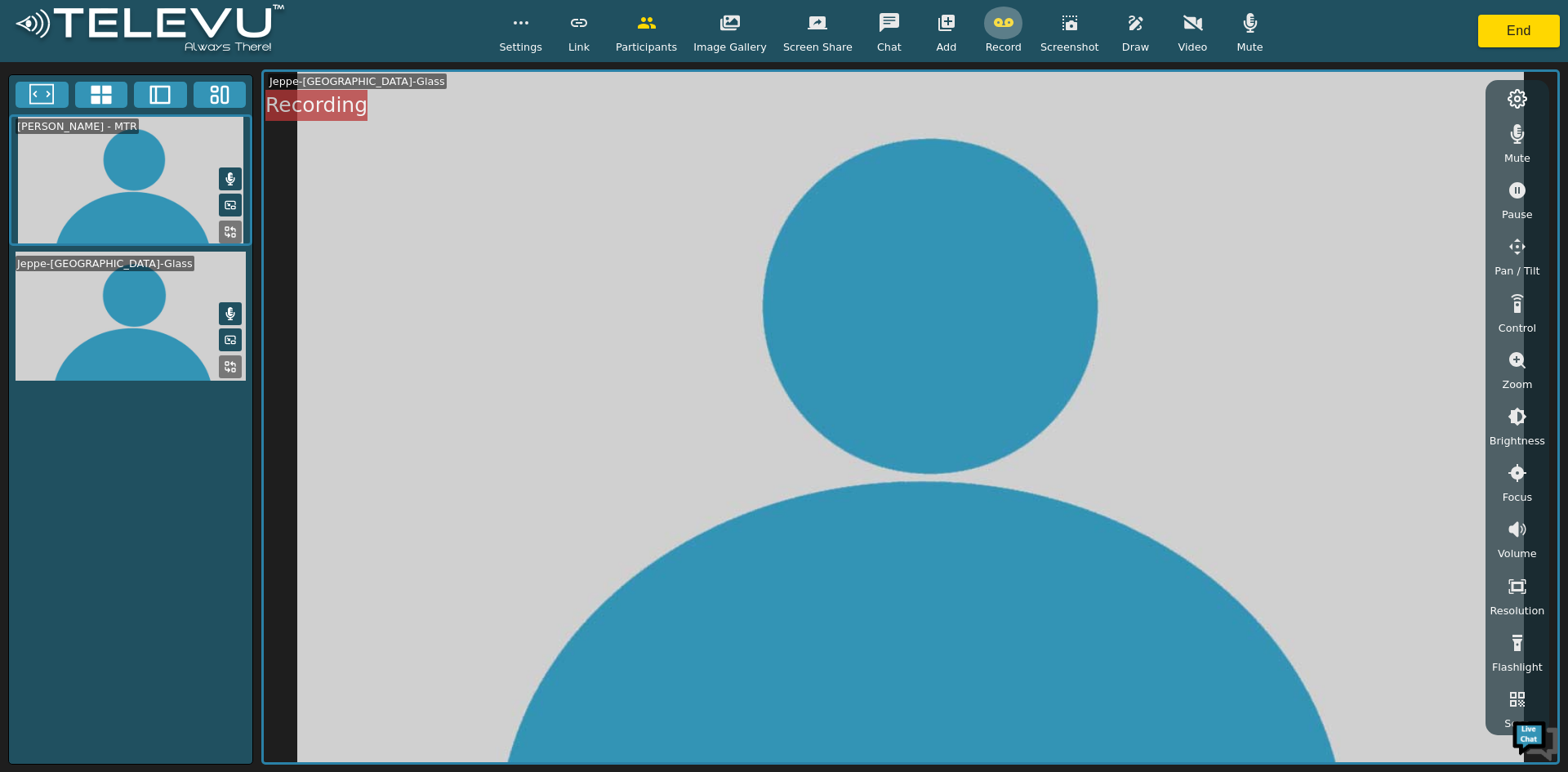
click at [994, 31] on icon "button" at bounding box center [1004, 23] width 20 height 20
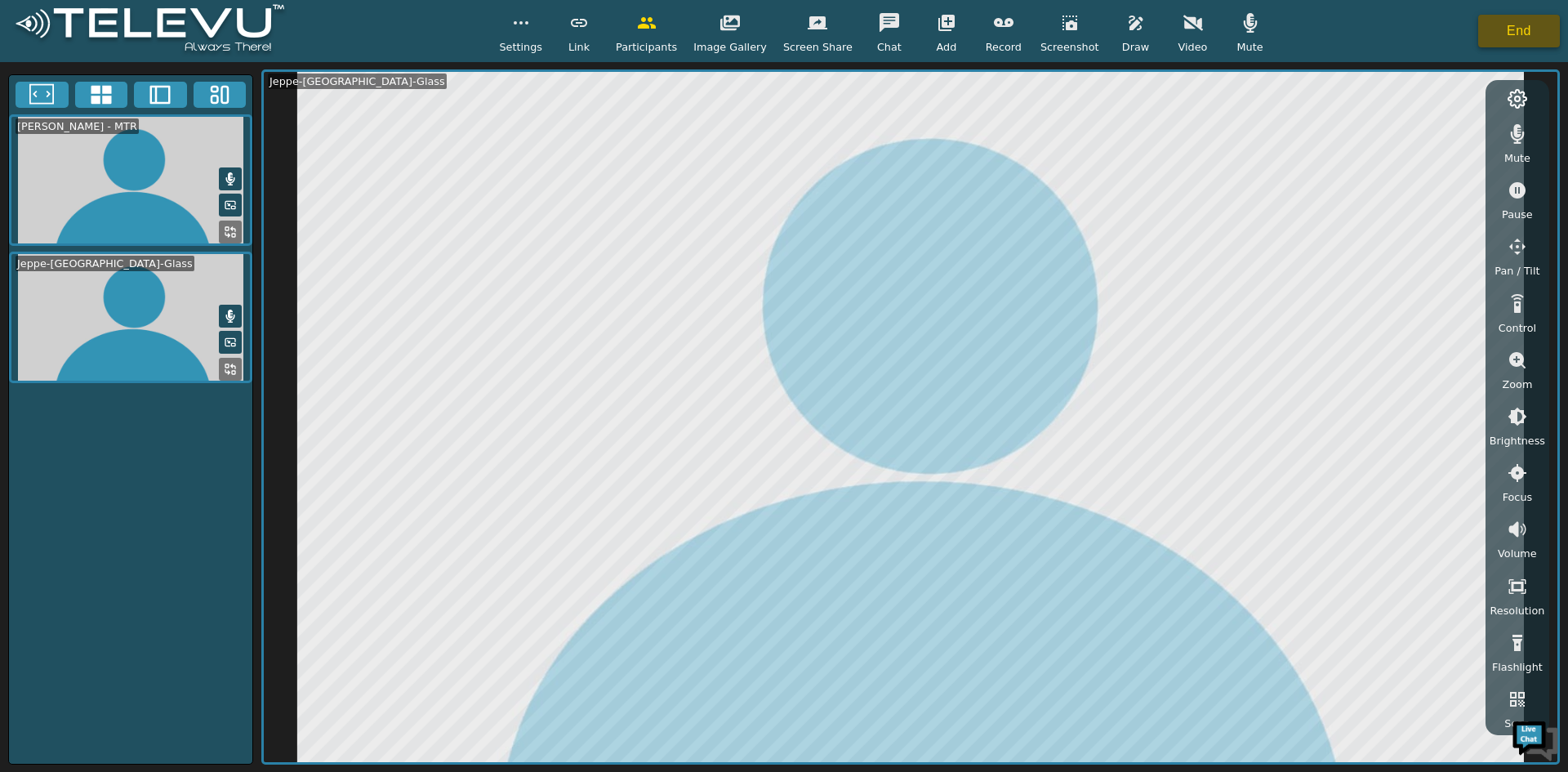
click at [1521, 27] on button "End" at bounding box center [1520, 31] width 82 height 32
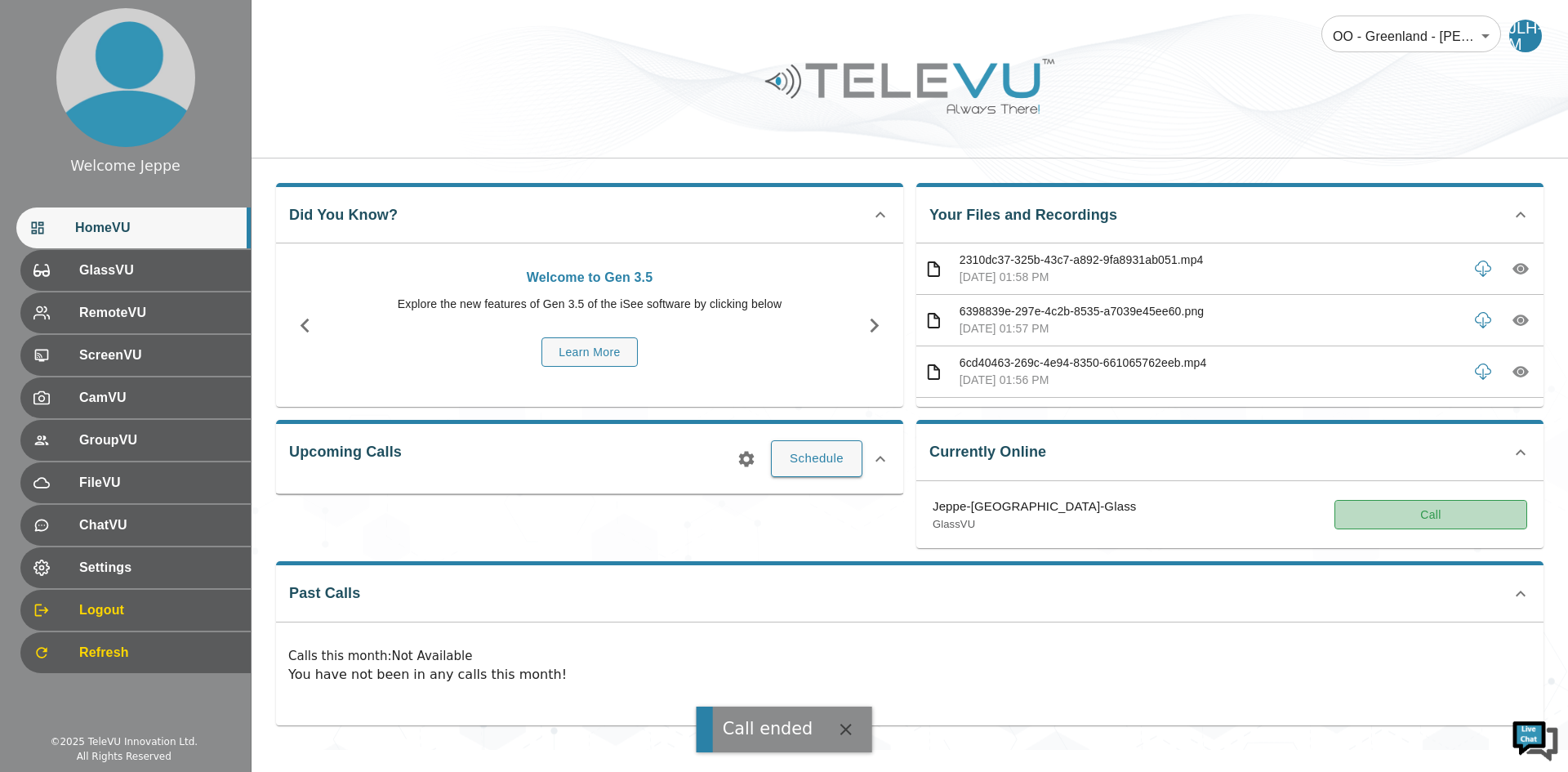
click at [1401, 518] on button "Call" at bounding box center [1431, 515] width 193 height 30
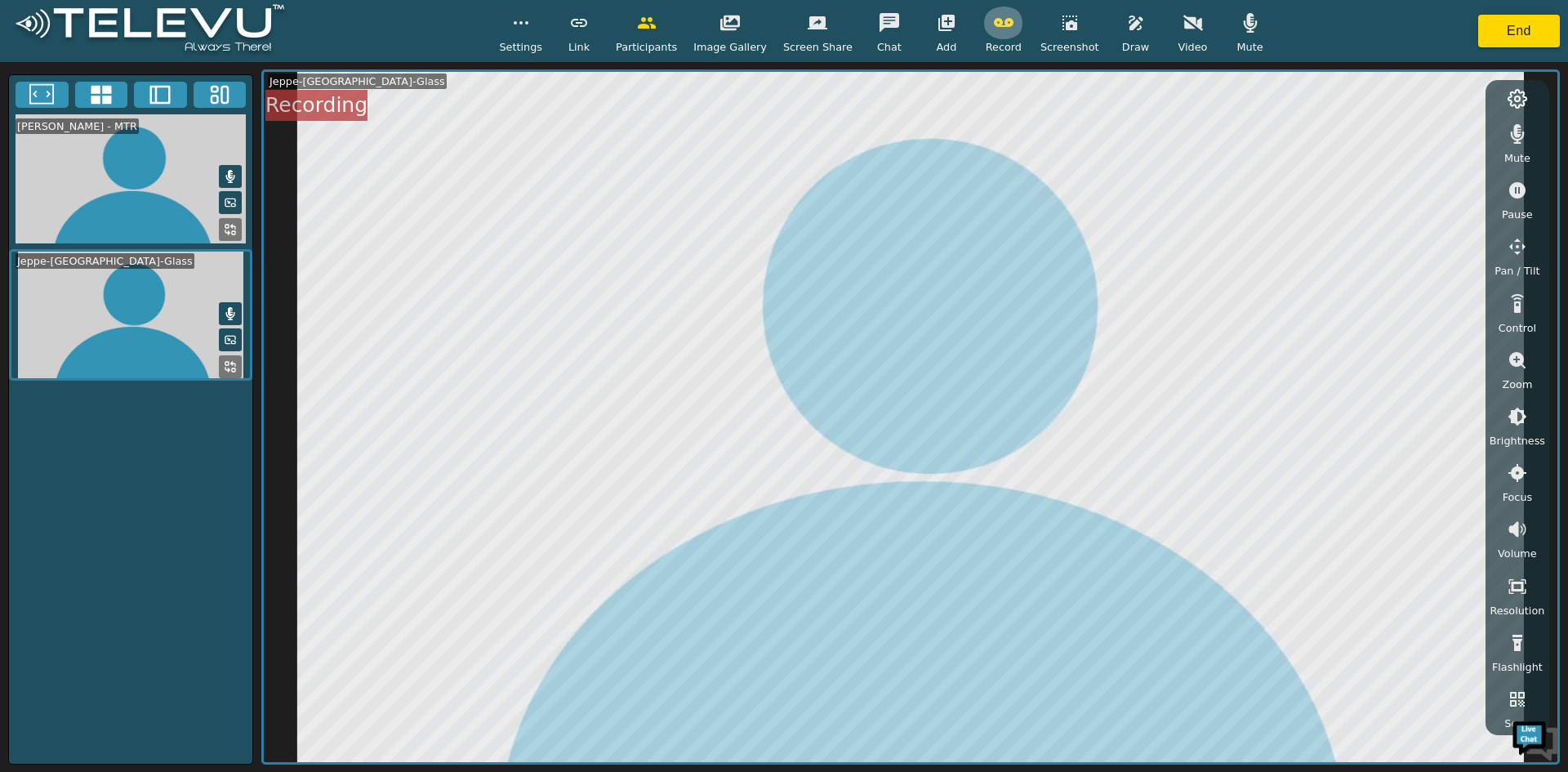
click at [983, 21] on button "button" at bounding box center [1003, 22] width 41 height 32
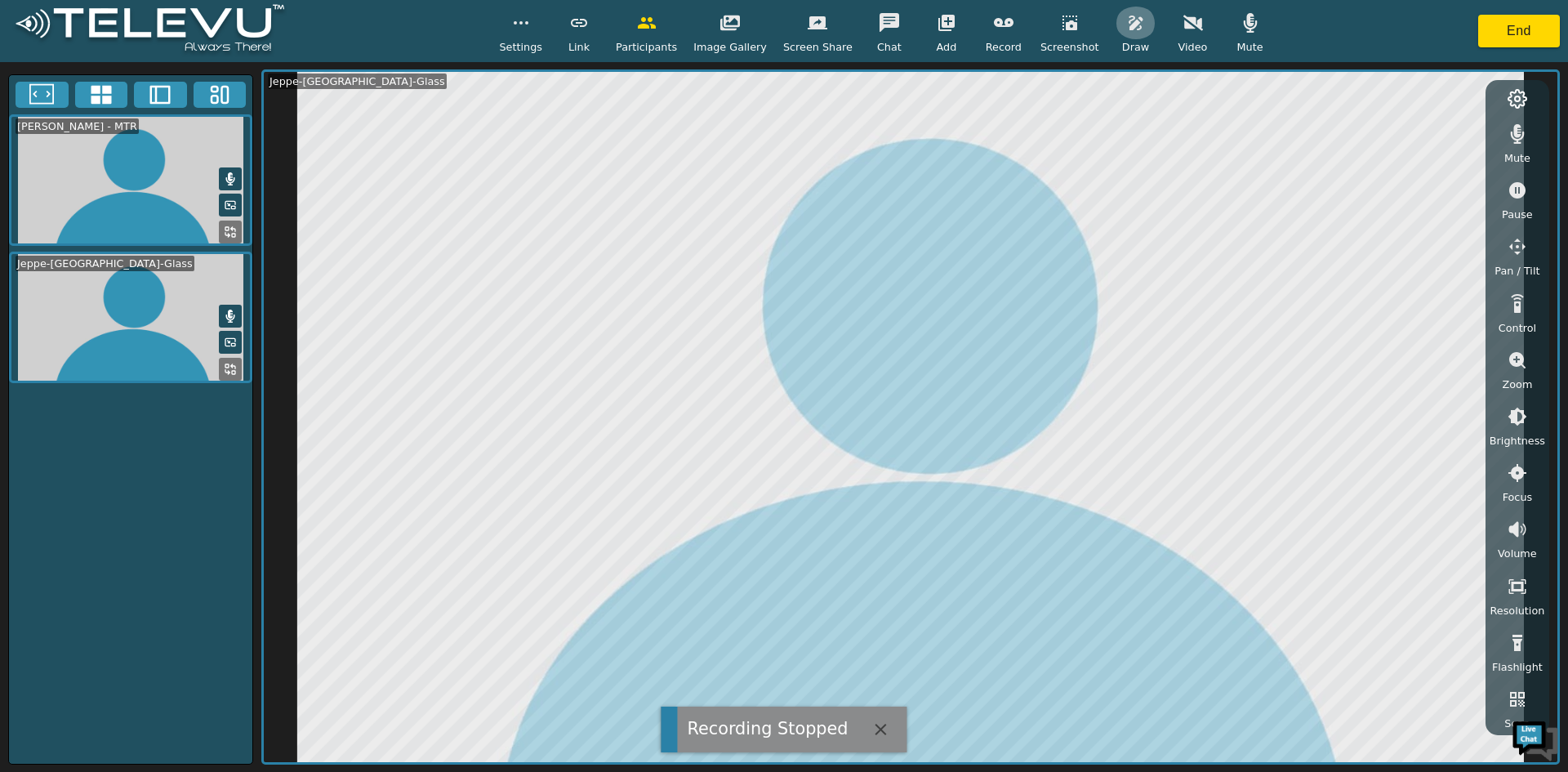
click at [1129, 25] on icon "button" at bounding box center [1136, 23] width 14 height 15
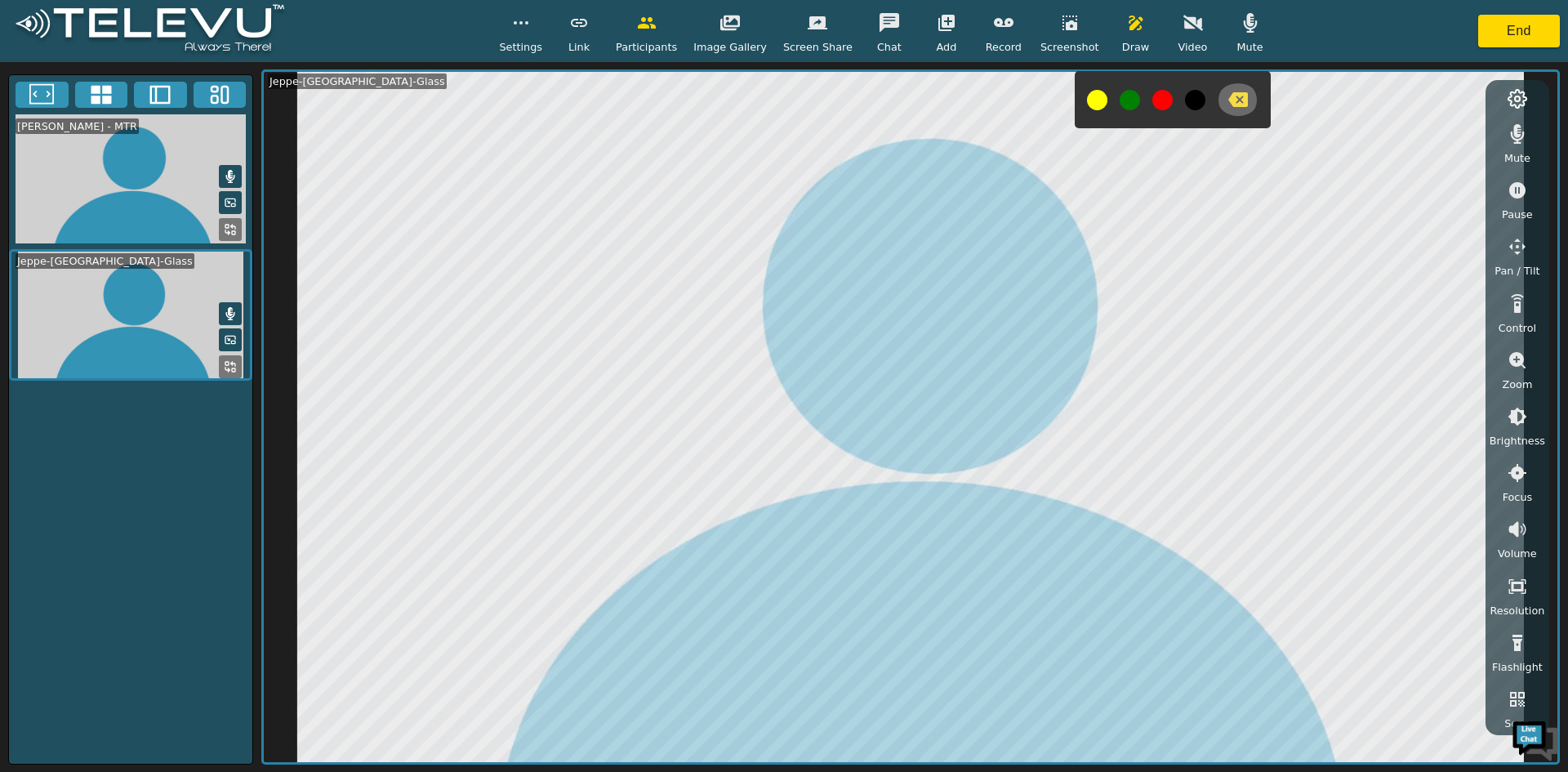
click at [1228, 99] on icon "button" at bounding box center [1238, 100] width 20 height 15
click at [1517, 360] on icon "button" at bounding box center [1518, 361] width 20 height 20
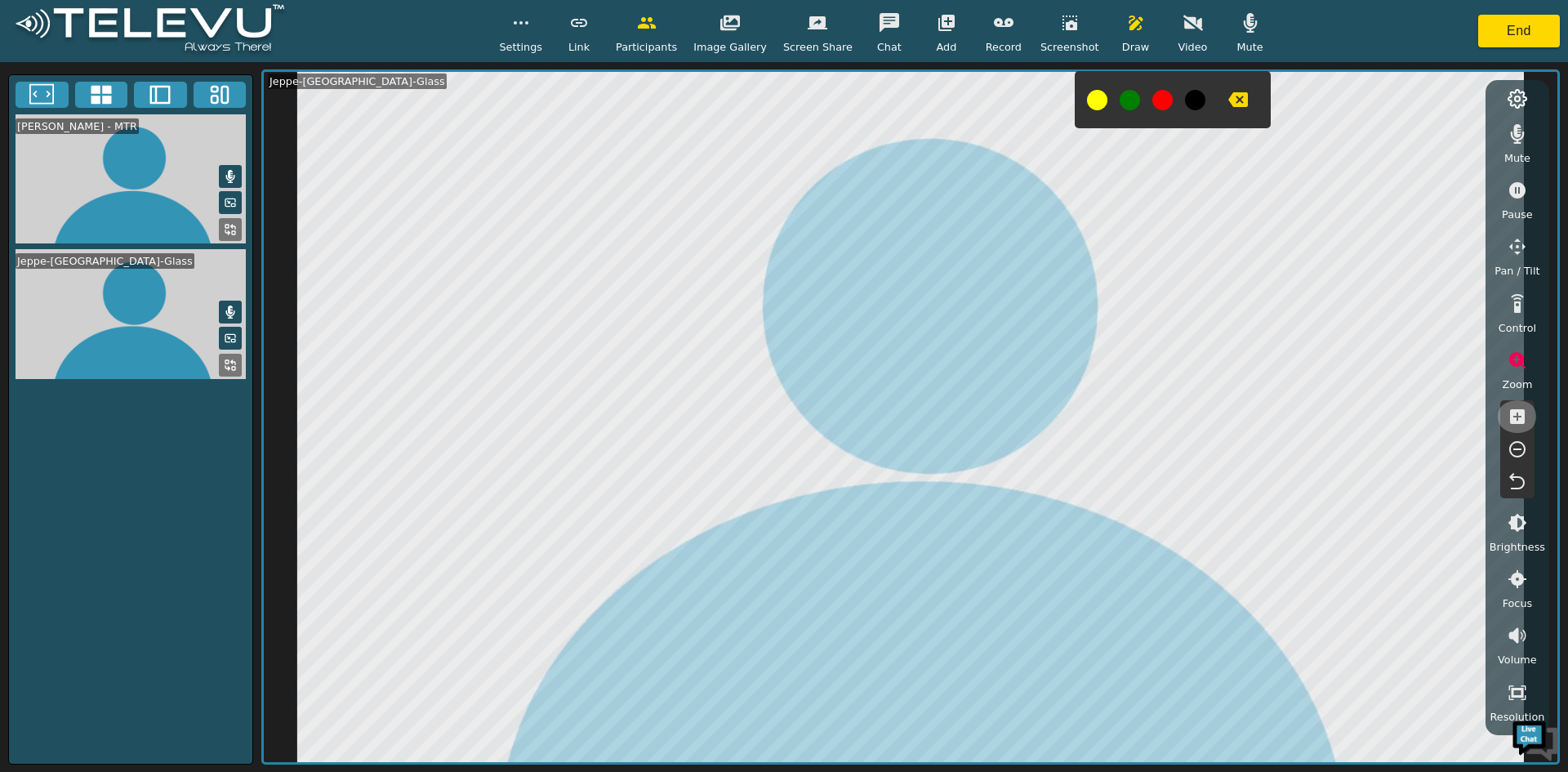
click at [1515, 421] on icon "button" at bounding box center [1518, 416] width 15 height 15
click at [1519, 450] on icon "button" at bounding box center [1518, 450] width 17 height 17
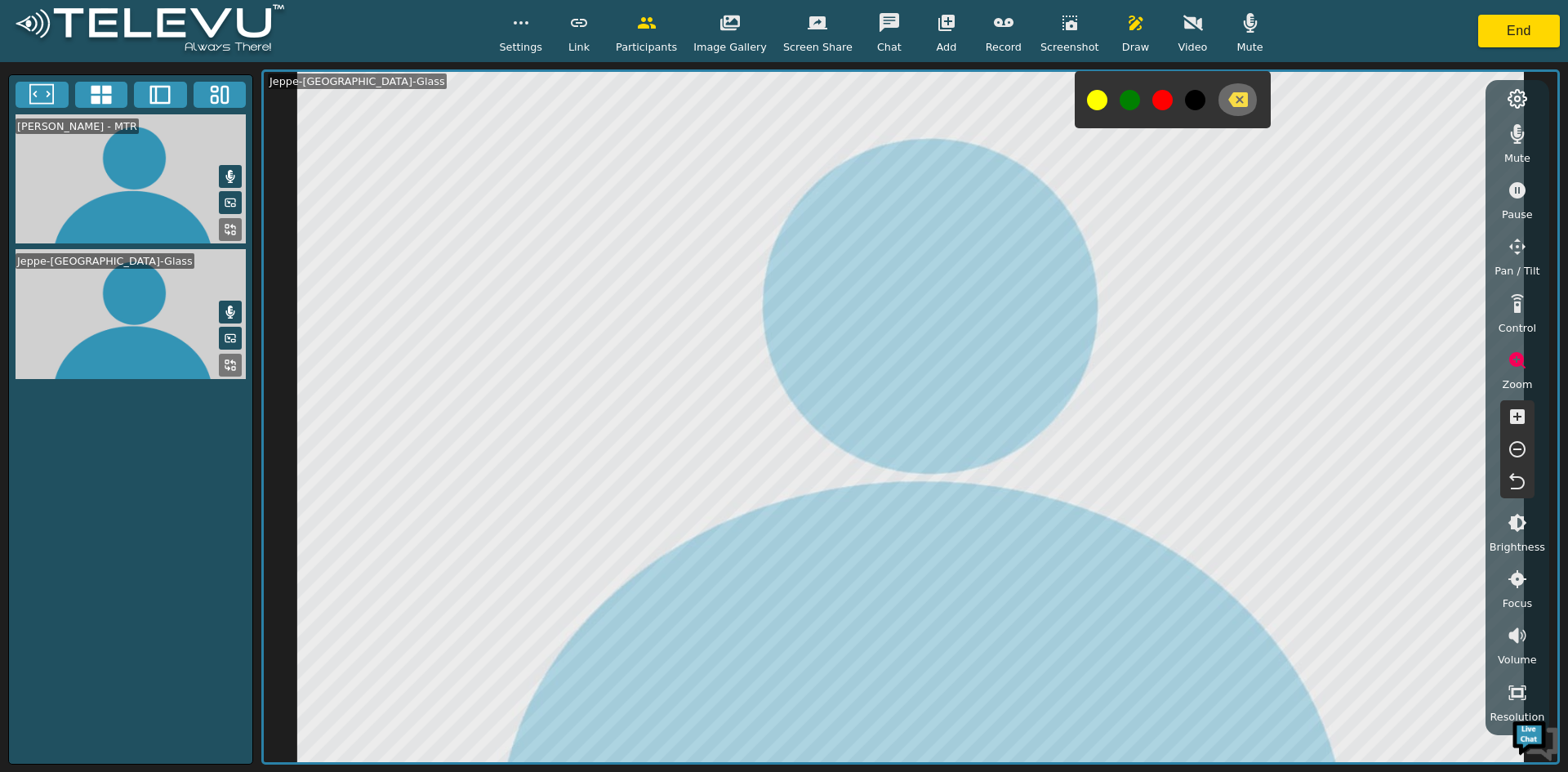
click at [1223, 89] on button "button" at bounding box center [1238, 99] width 41 height 32
